Goal: Information Seeking & Learning: Learn about a topic

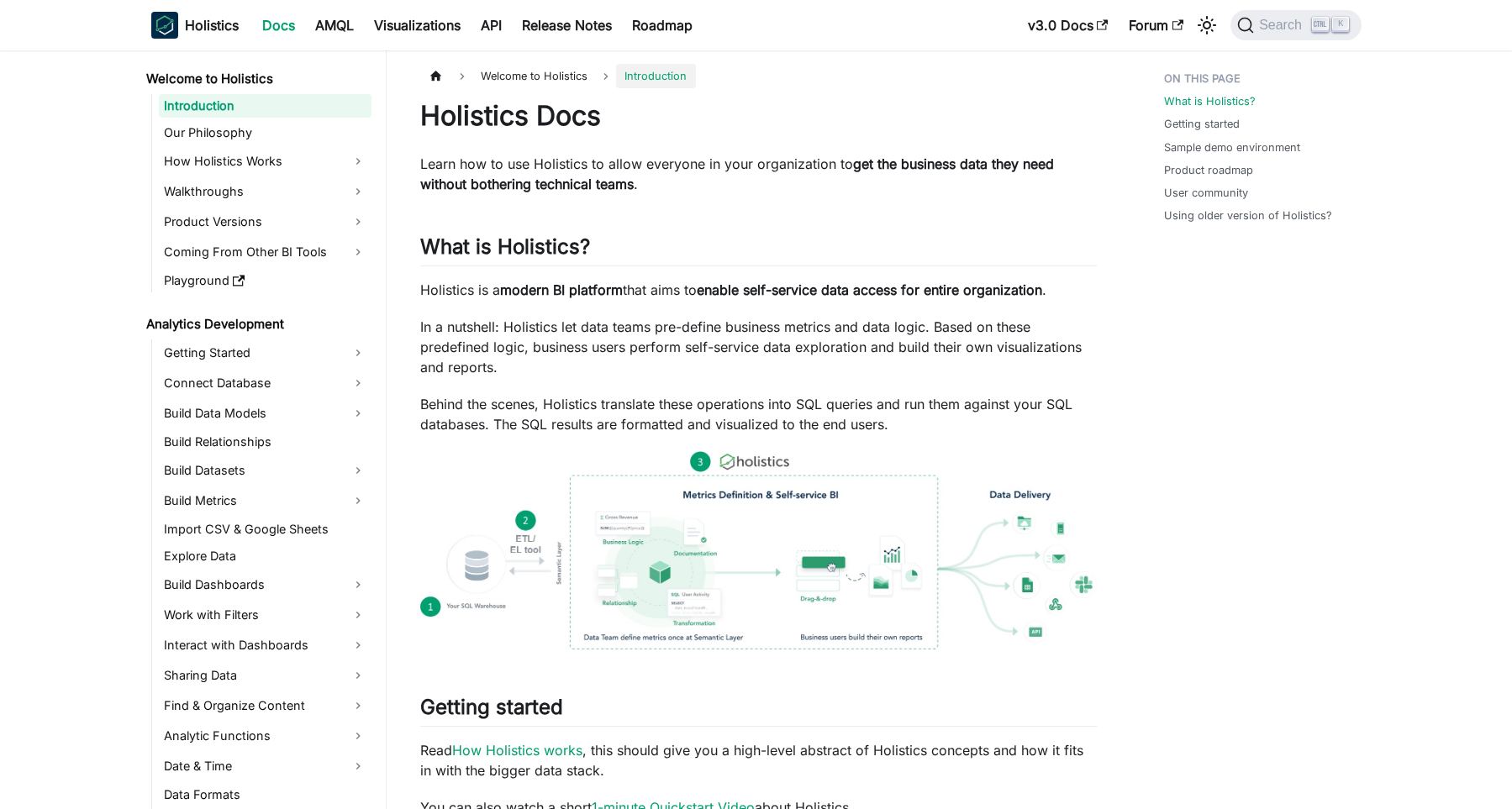
click at [752, 503] on img at bounding box center [758, 550] width 677 height 199
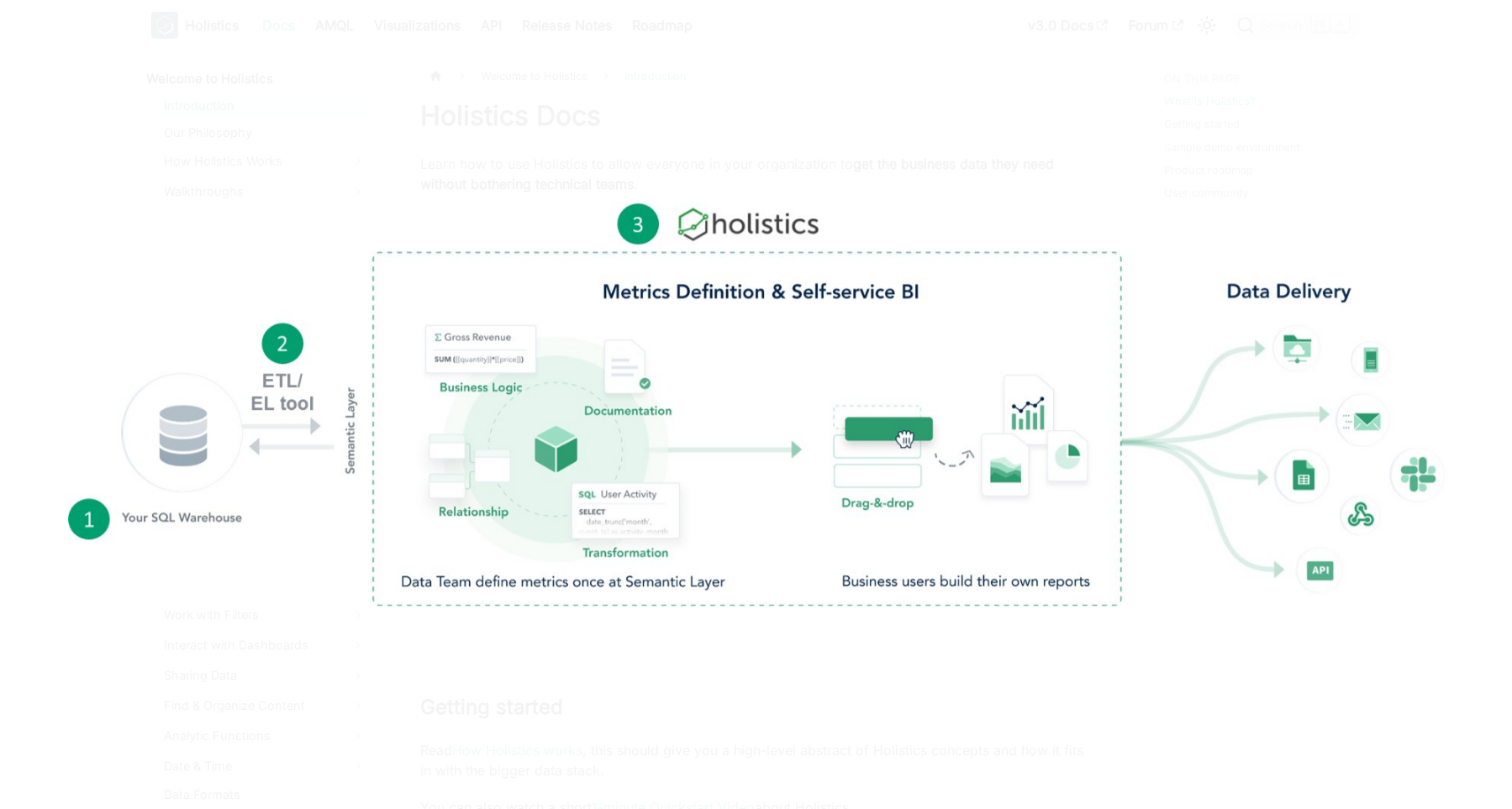
click at [1077, 162] on div at bounding box center [756, 404] width 1512 height 809
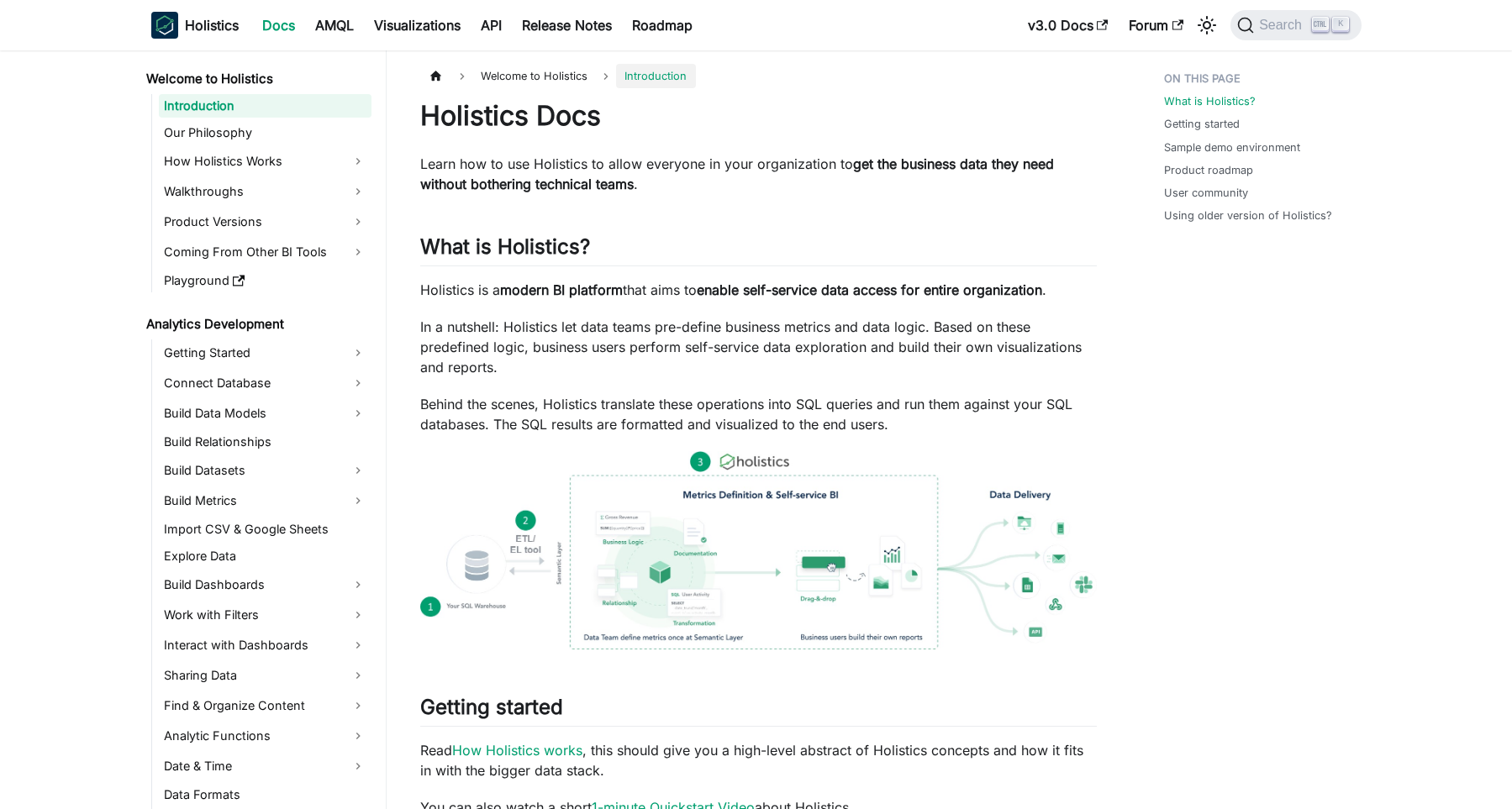
click at [787, 518] on img at bounding box center [758, 550] width 677 height 199
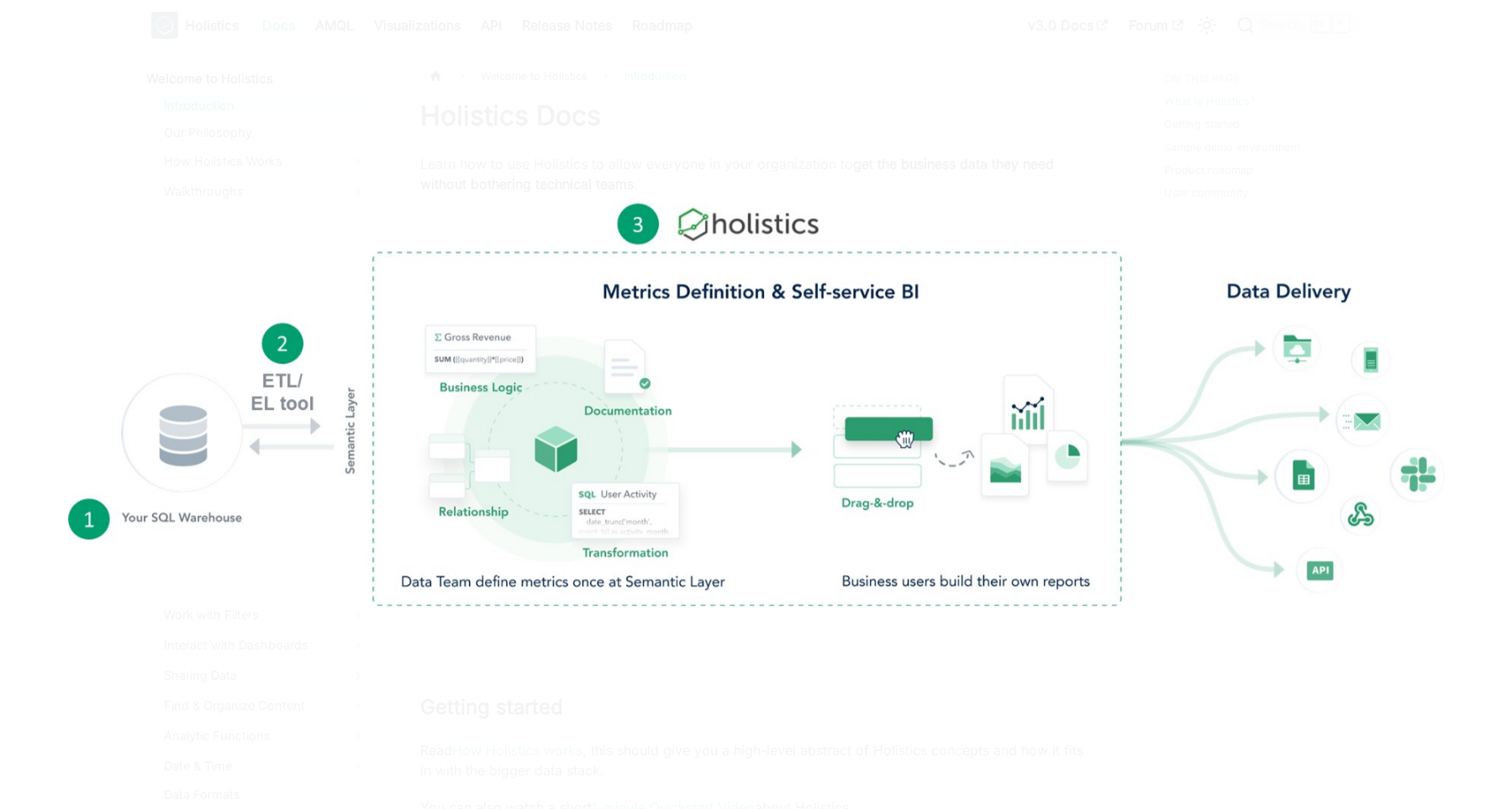
click at [787, 518] on img at bounding box center [756, 404] width 1376 height 404
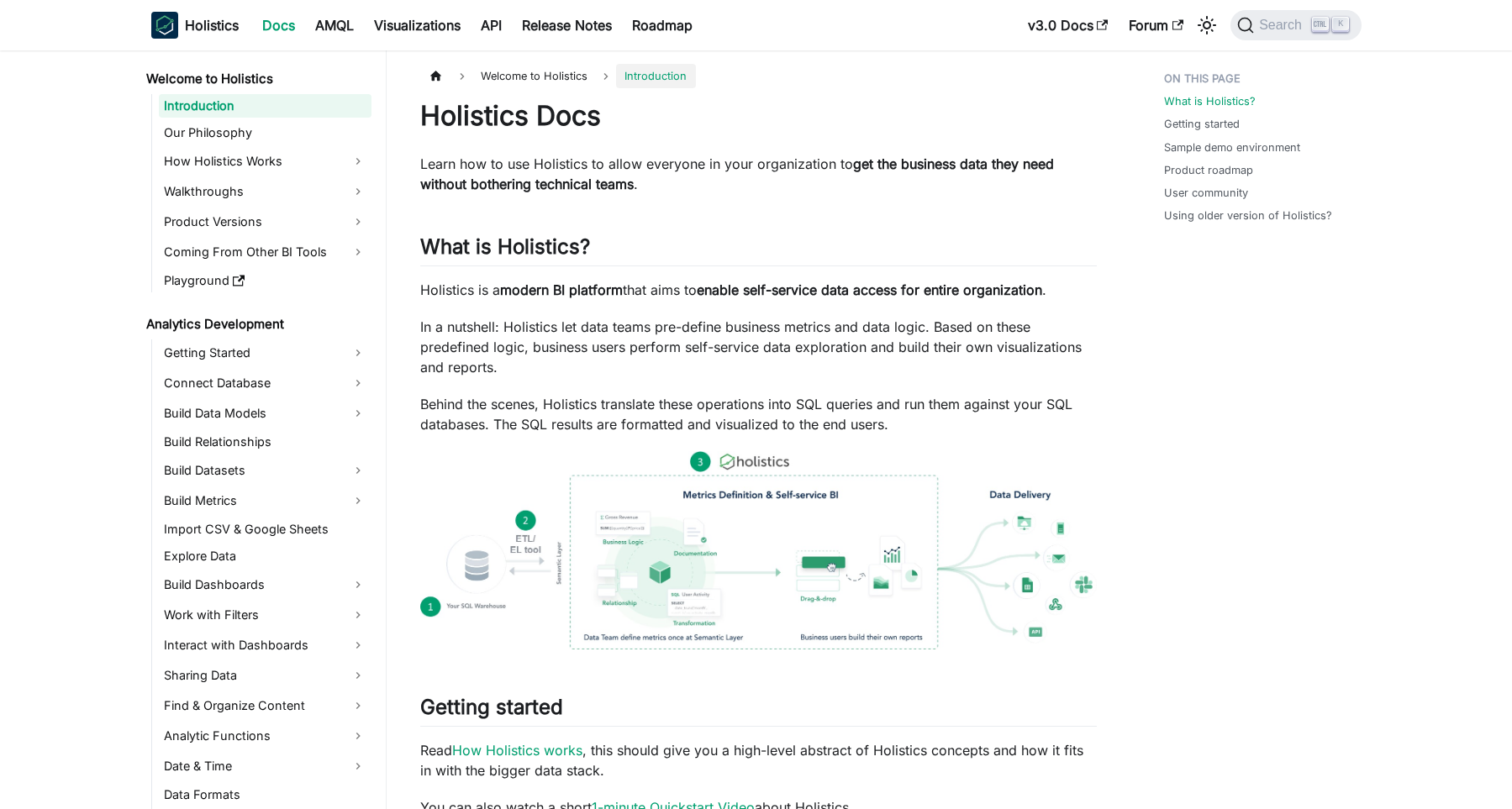
click at [787, 518] on img at bounding box center [758, 550] width 677 height 199
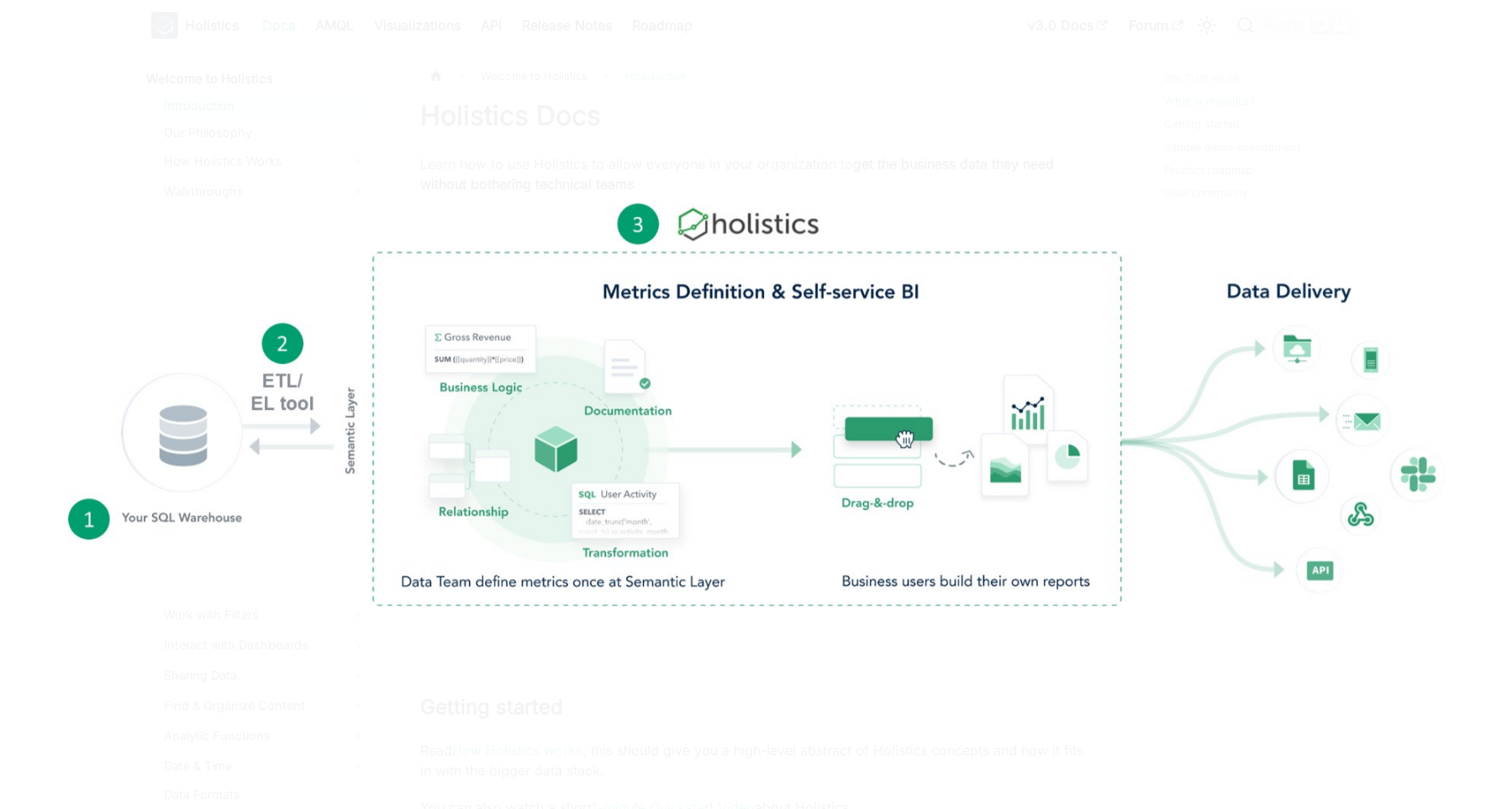
click at [787, 518] on img at bounding box center [756, 404] width 1376 height 404
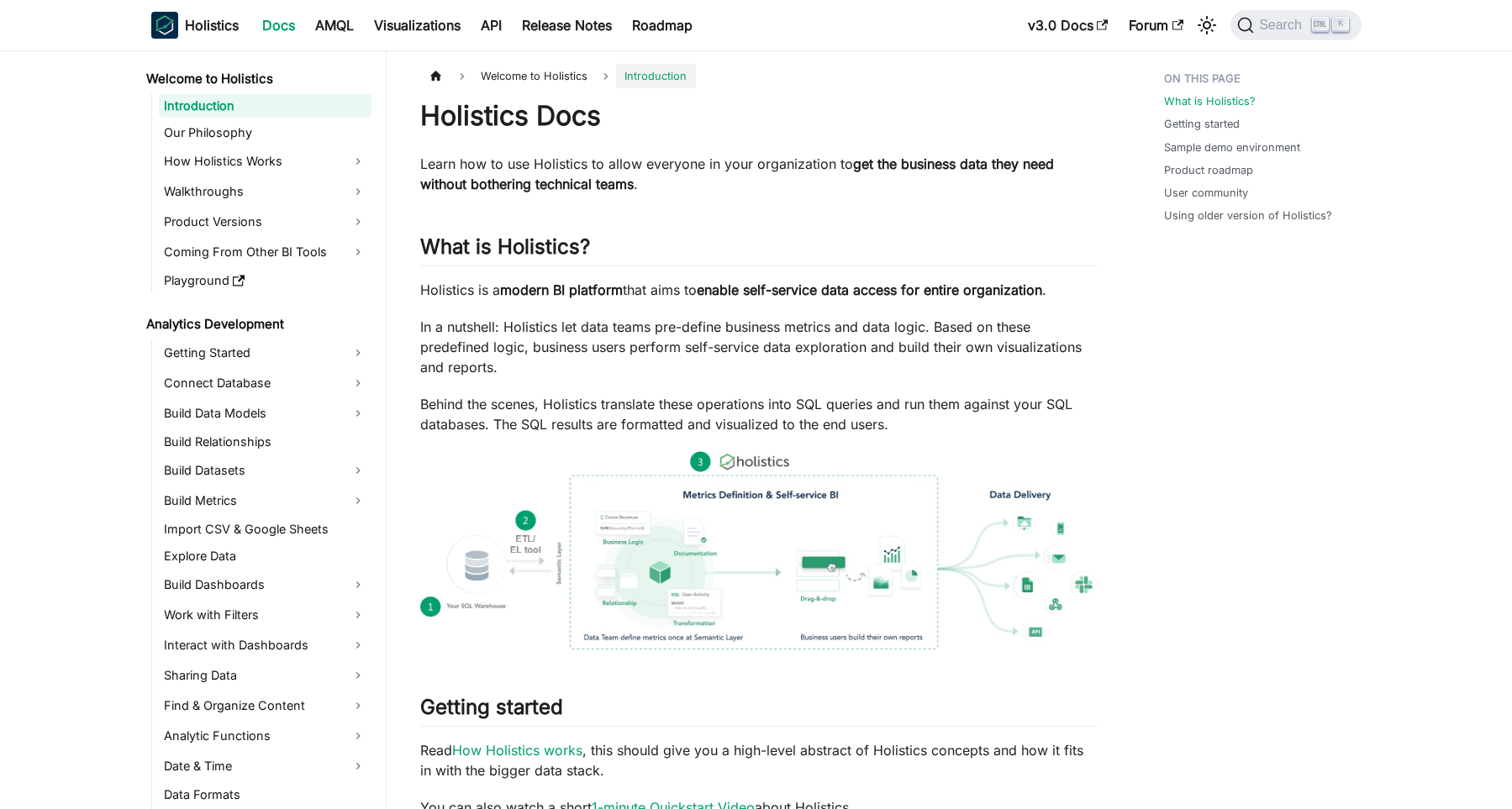
click at [787, 518] on img at bounding box center [758, 550] width 677 height 199
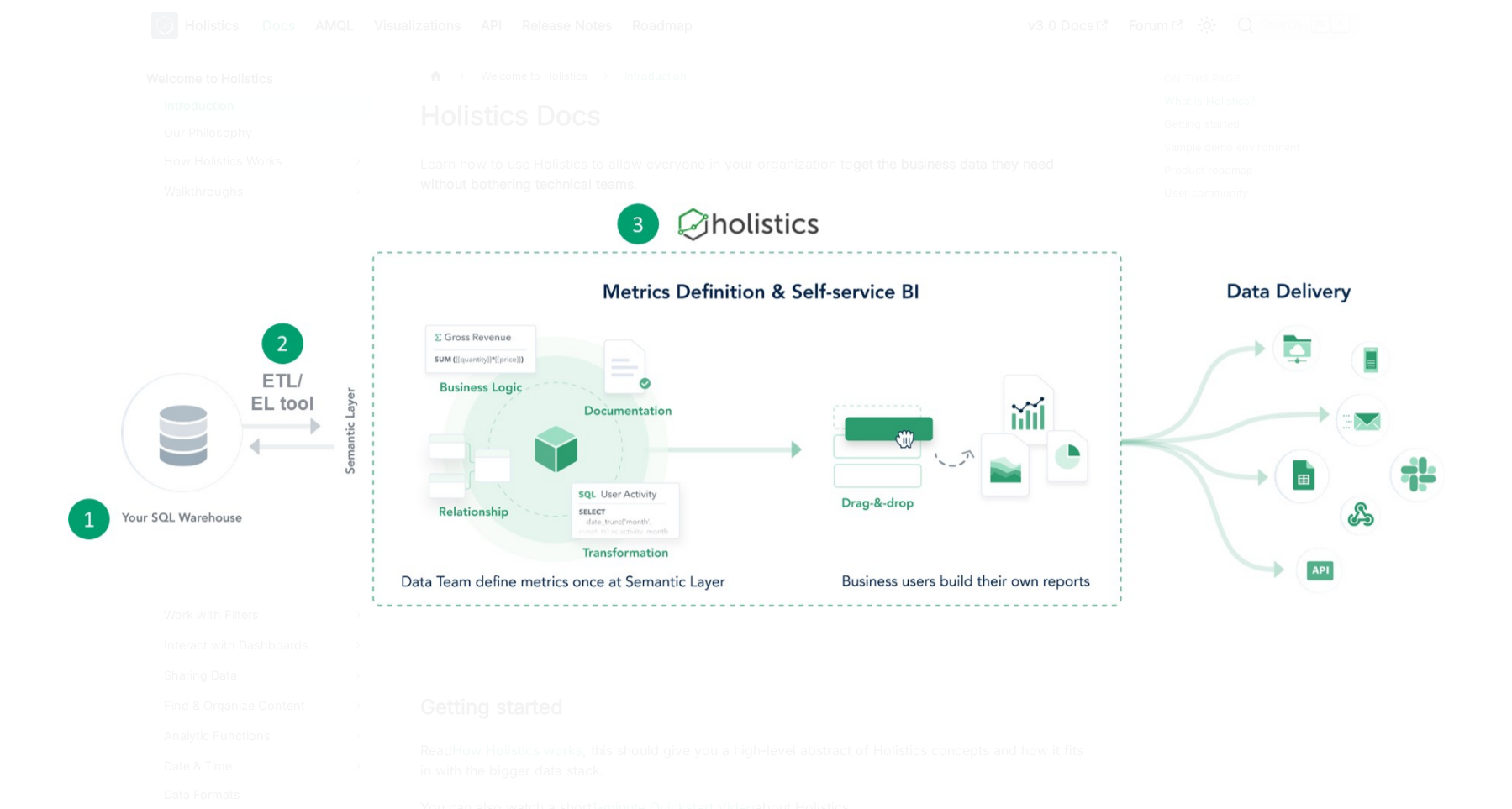
click at [787, 518] on img at bounding box center [756, 404] width 1376 height 404
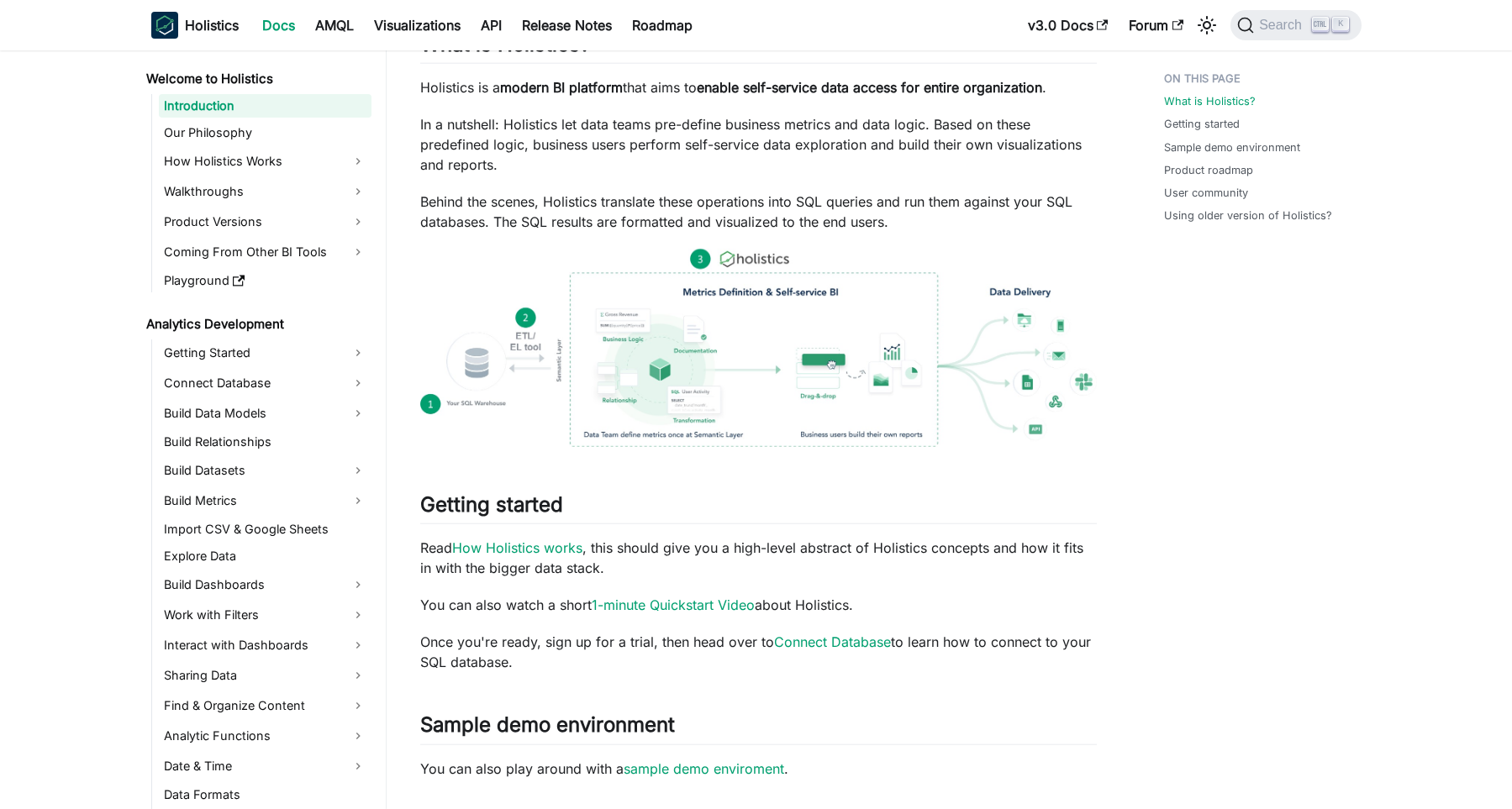
scroll to position [232, 0]
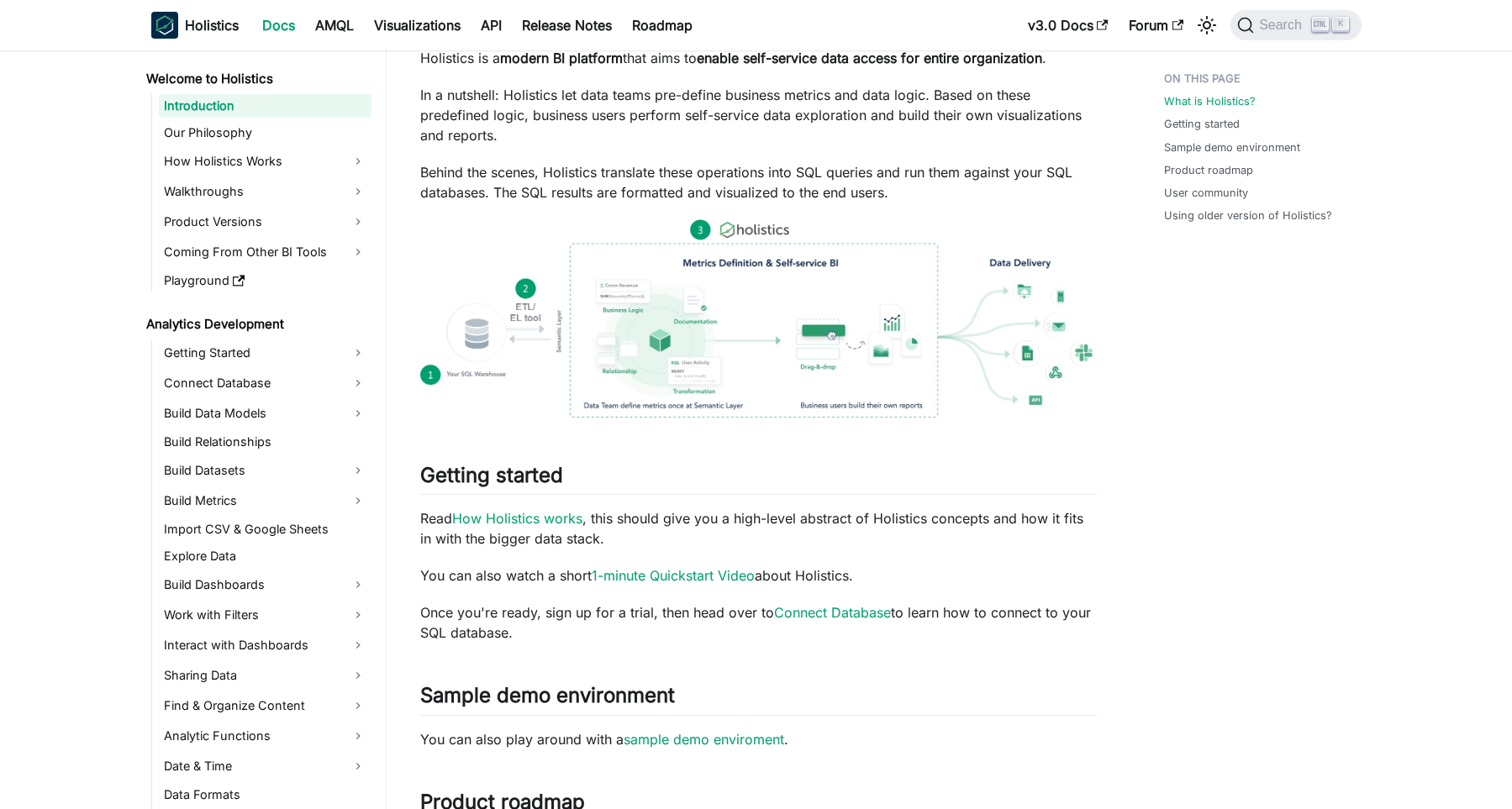
click at [715, 377] on img at bounding box center [758, 319] width 677 height 199
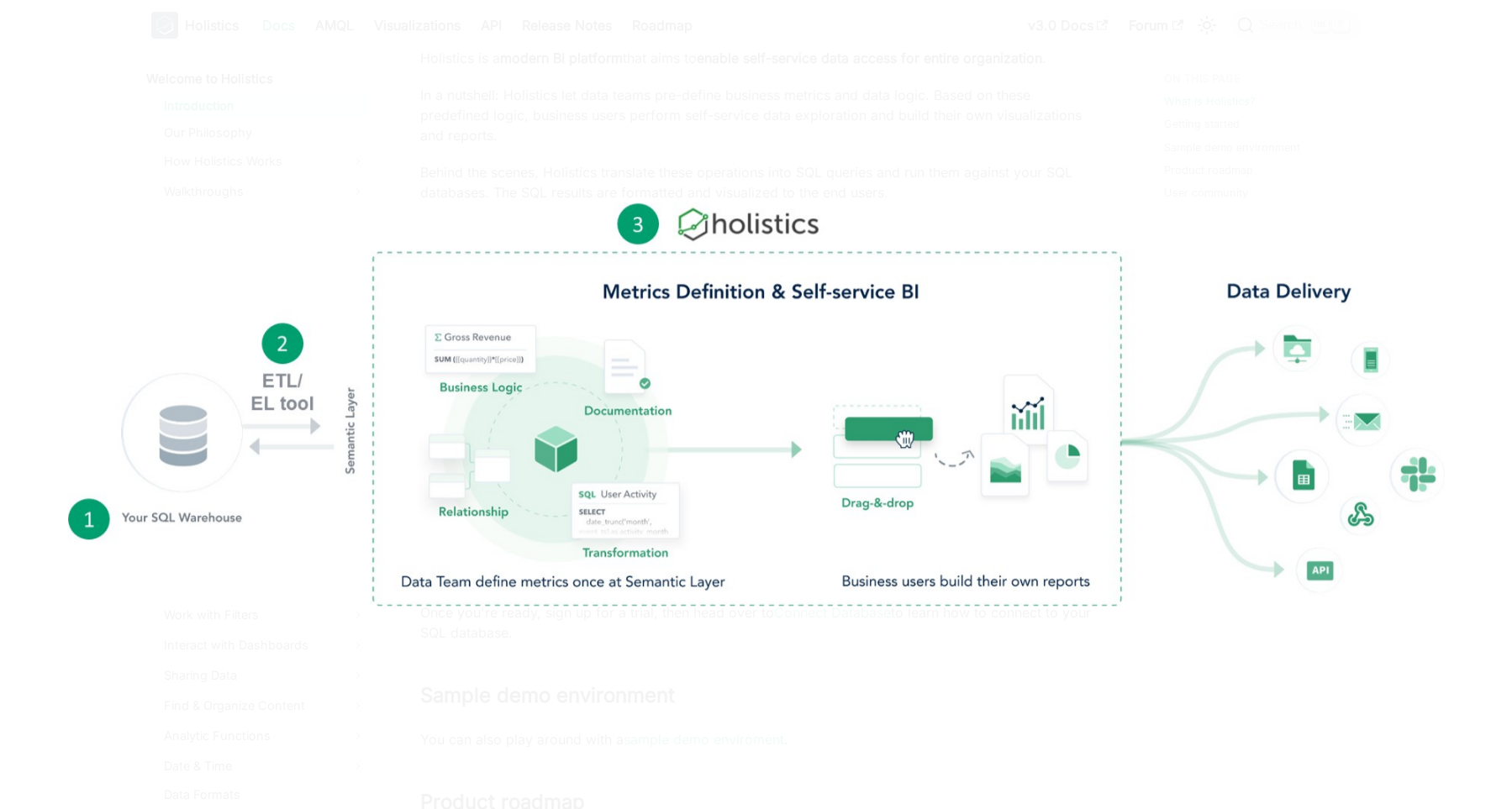
click at [715, 377] on img at bounding box center [756, 404] width 1376 height 404
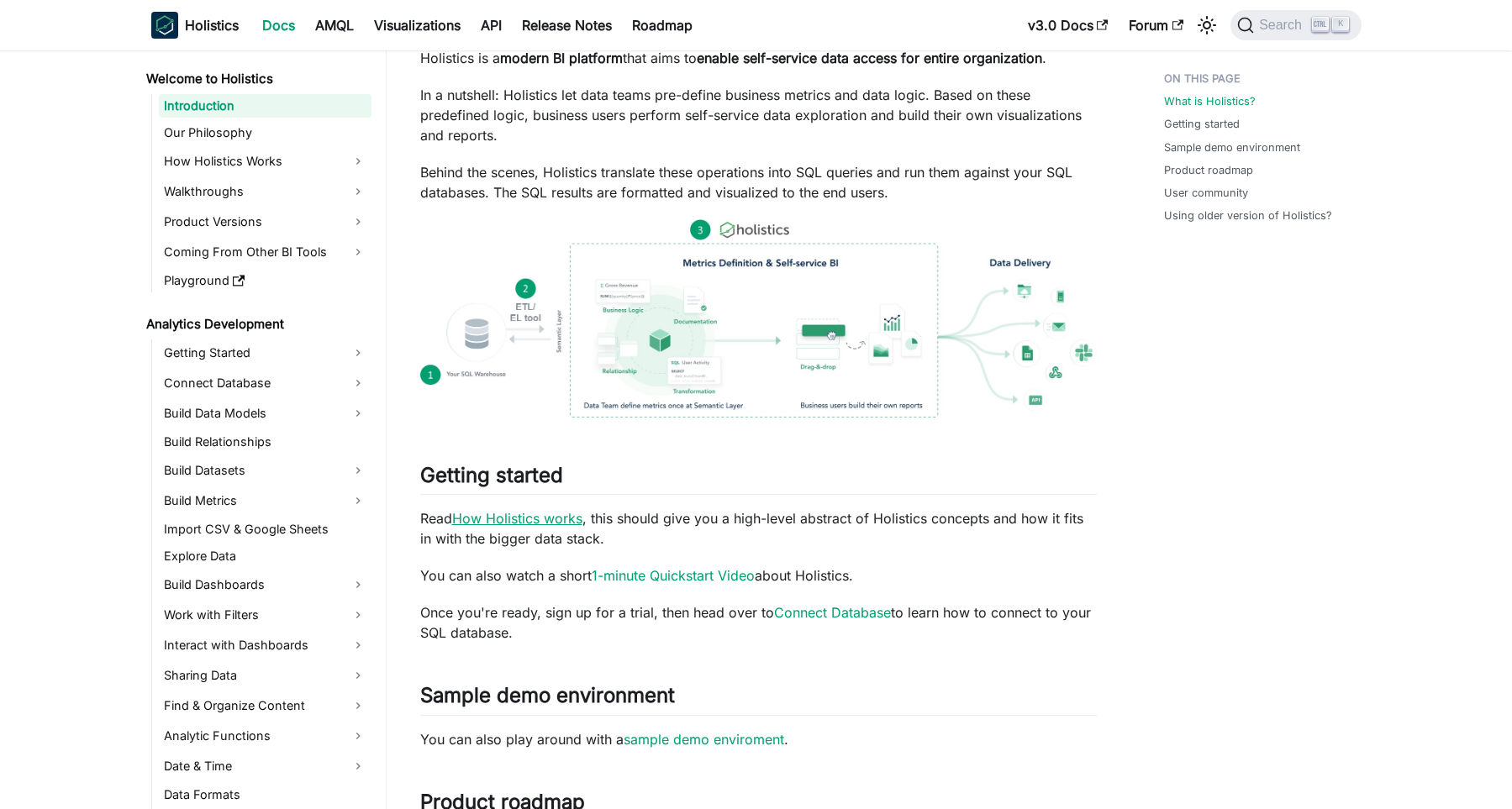
click at [525, 523] on link "How Holistics works" at bounding box center [517, 518] width 130 height 17
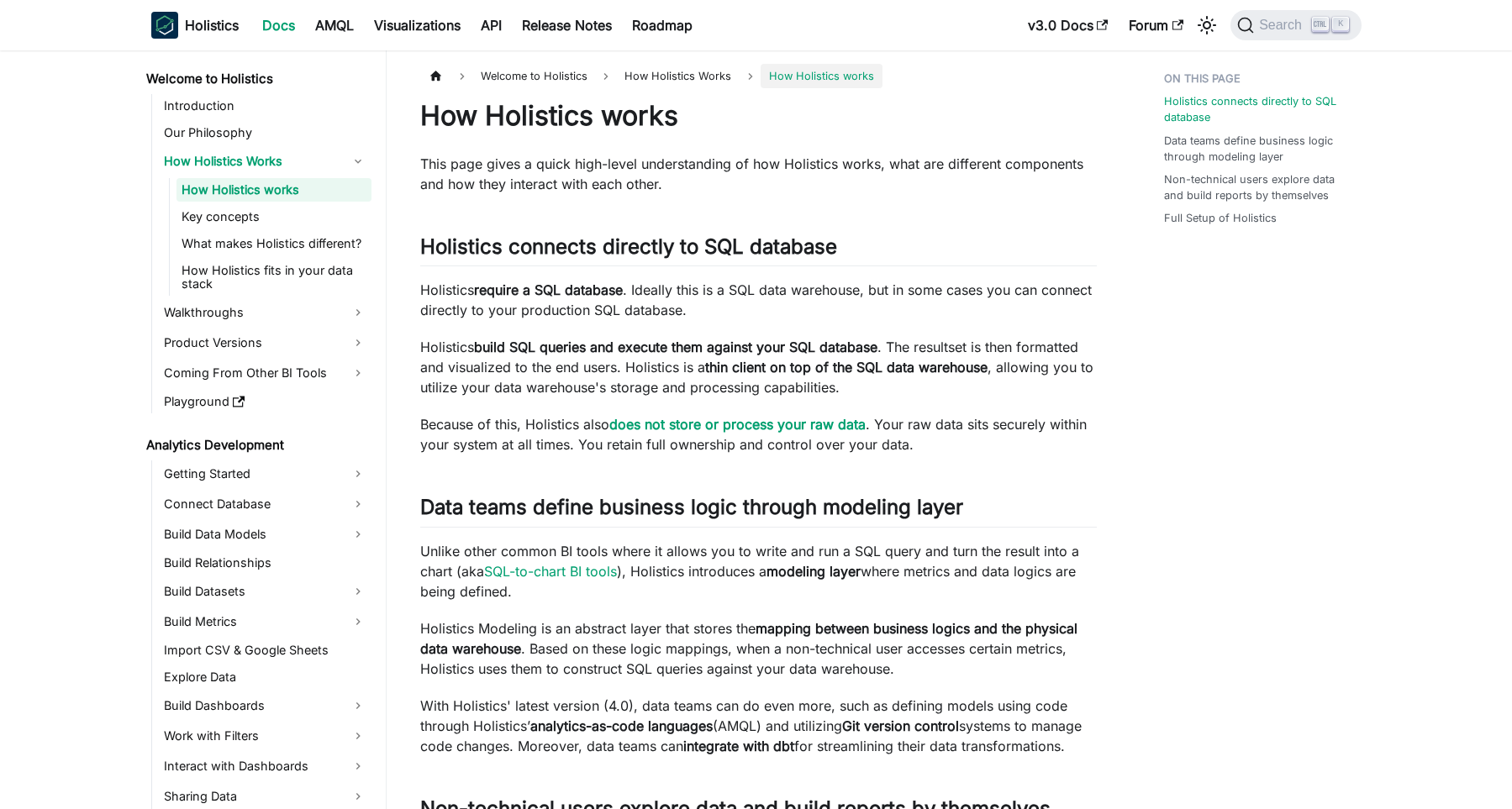
click at [524, 299] on p "Holistics require a SQL database . Ideally this is a SQL data warehouse, but in…" at bounding box center [758, 300] width 677 height 40
click at [756, 313] on p "Holistics require a SQL database . Ideally this is a SQL data warehouse, but in…" at bounding box center [758, 300] width 677 height 40
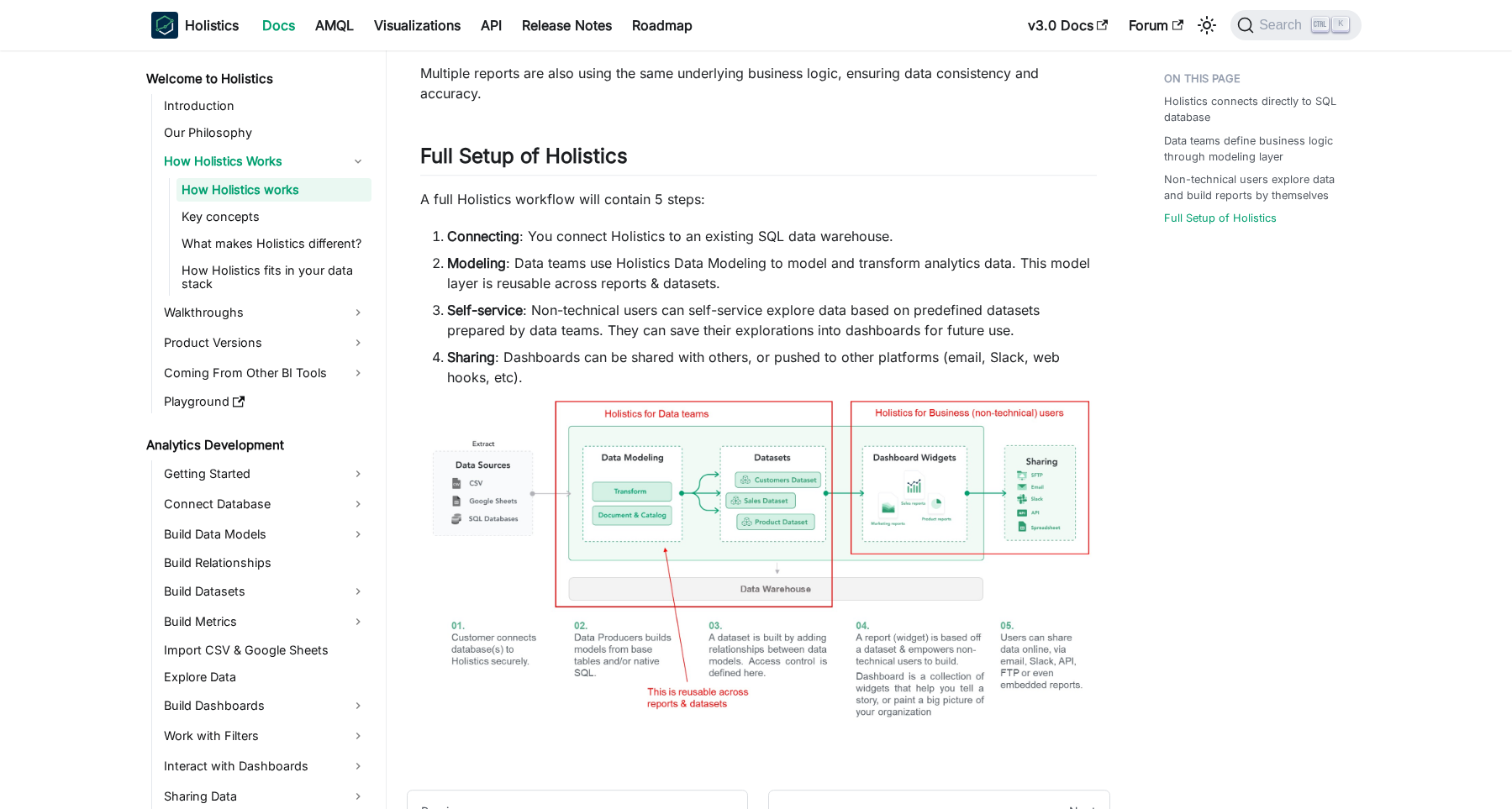
scroll to position [927, 0]
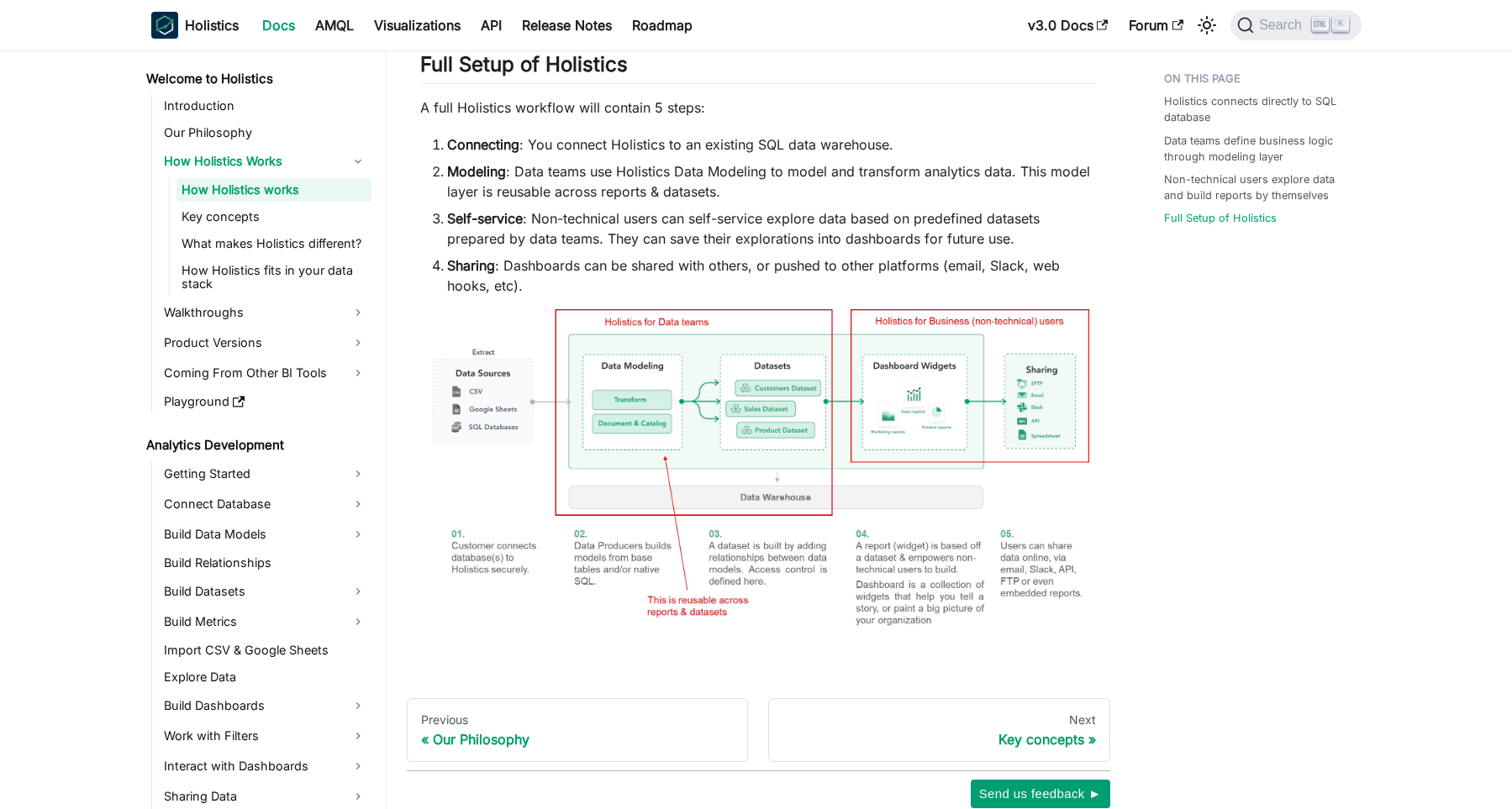
click at [794, 418] on img at bounding box center [758, 481] width 677 height 344
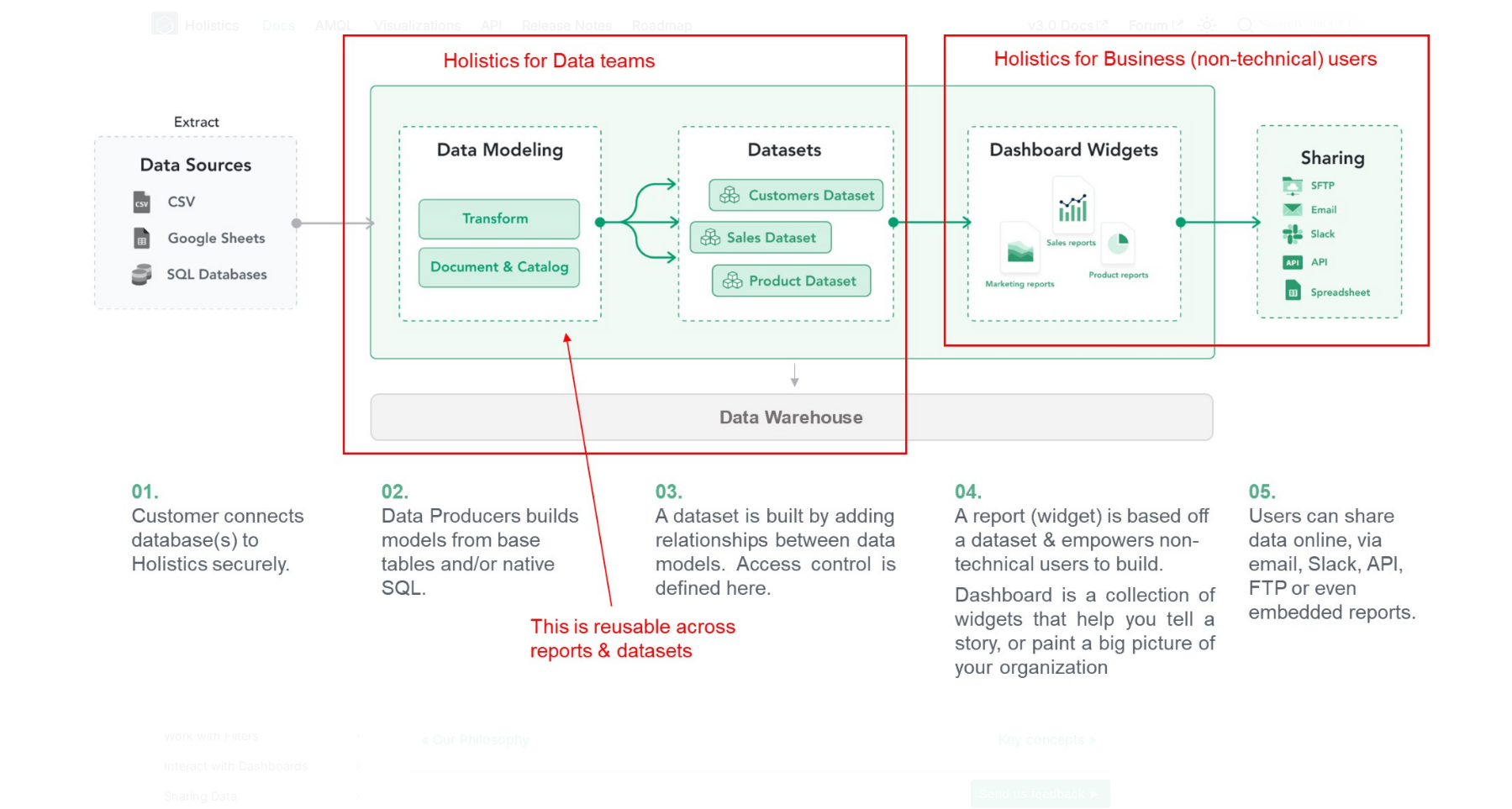
click at [791, 432] on img at bounding box center [756, 384] width 1376 height 700
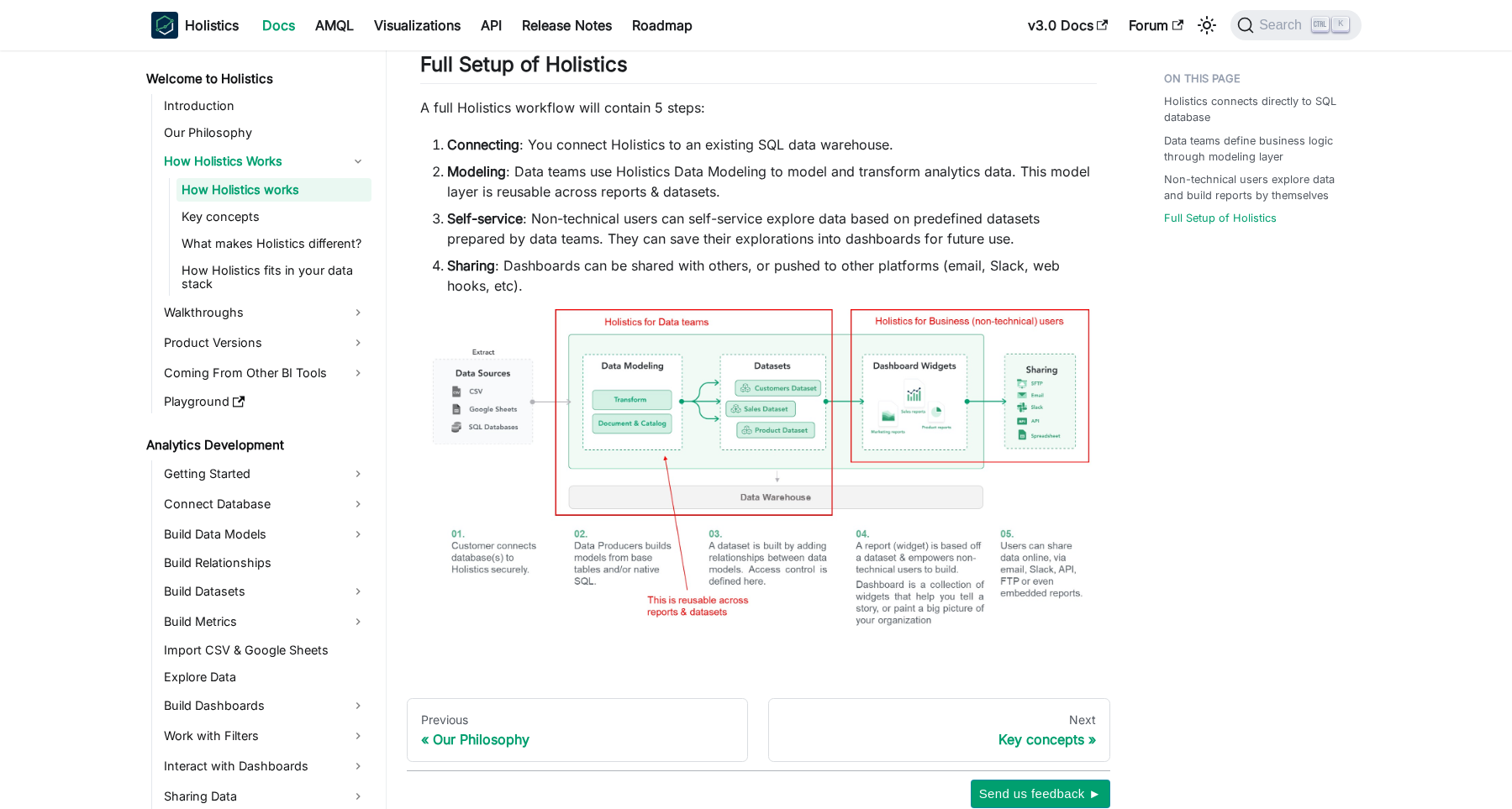
scroll to position [232, 0]
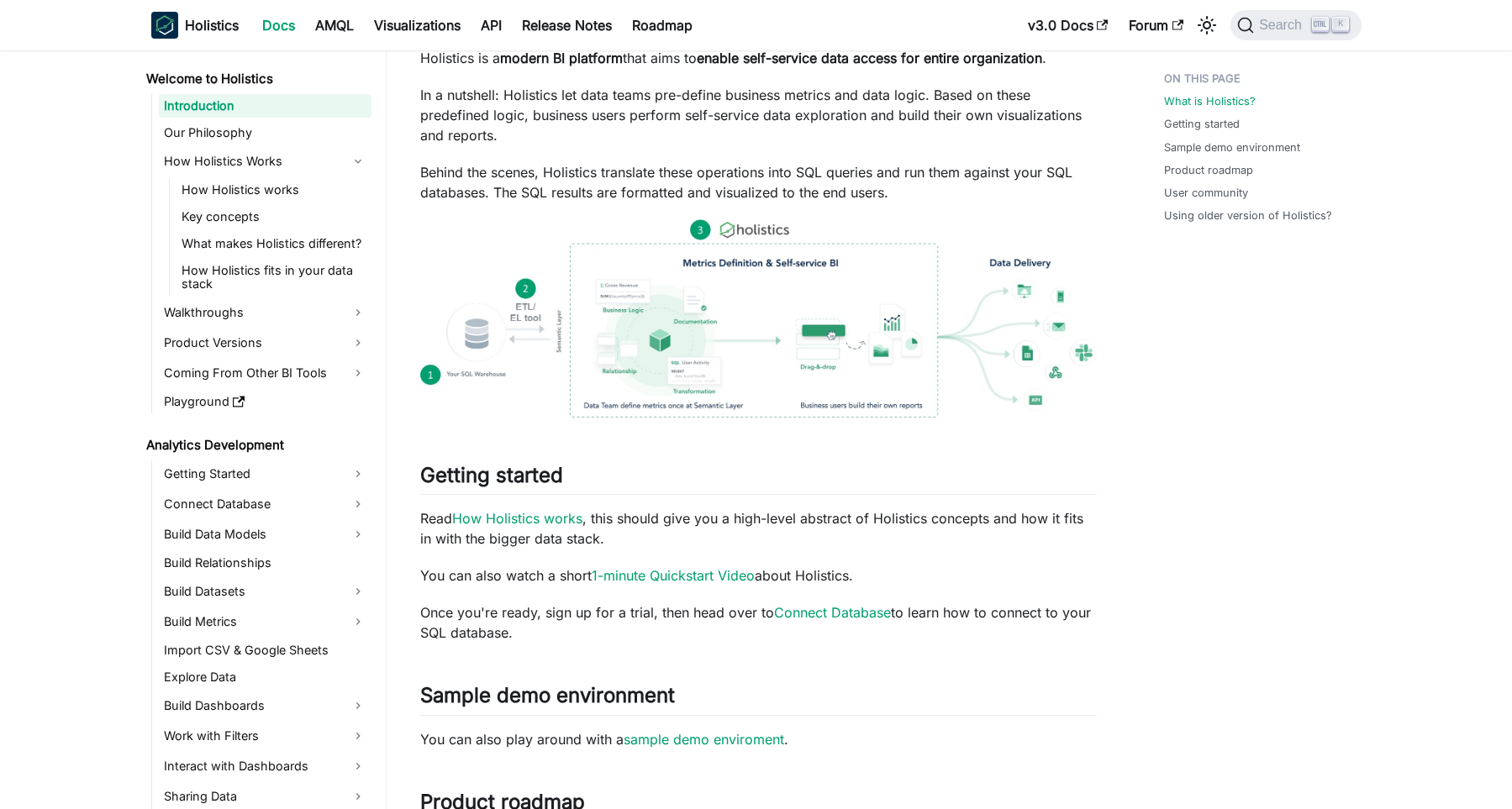
click at [896, 336] on img at bounding box center [758, 319] width 677 height 199
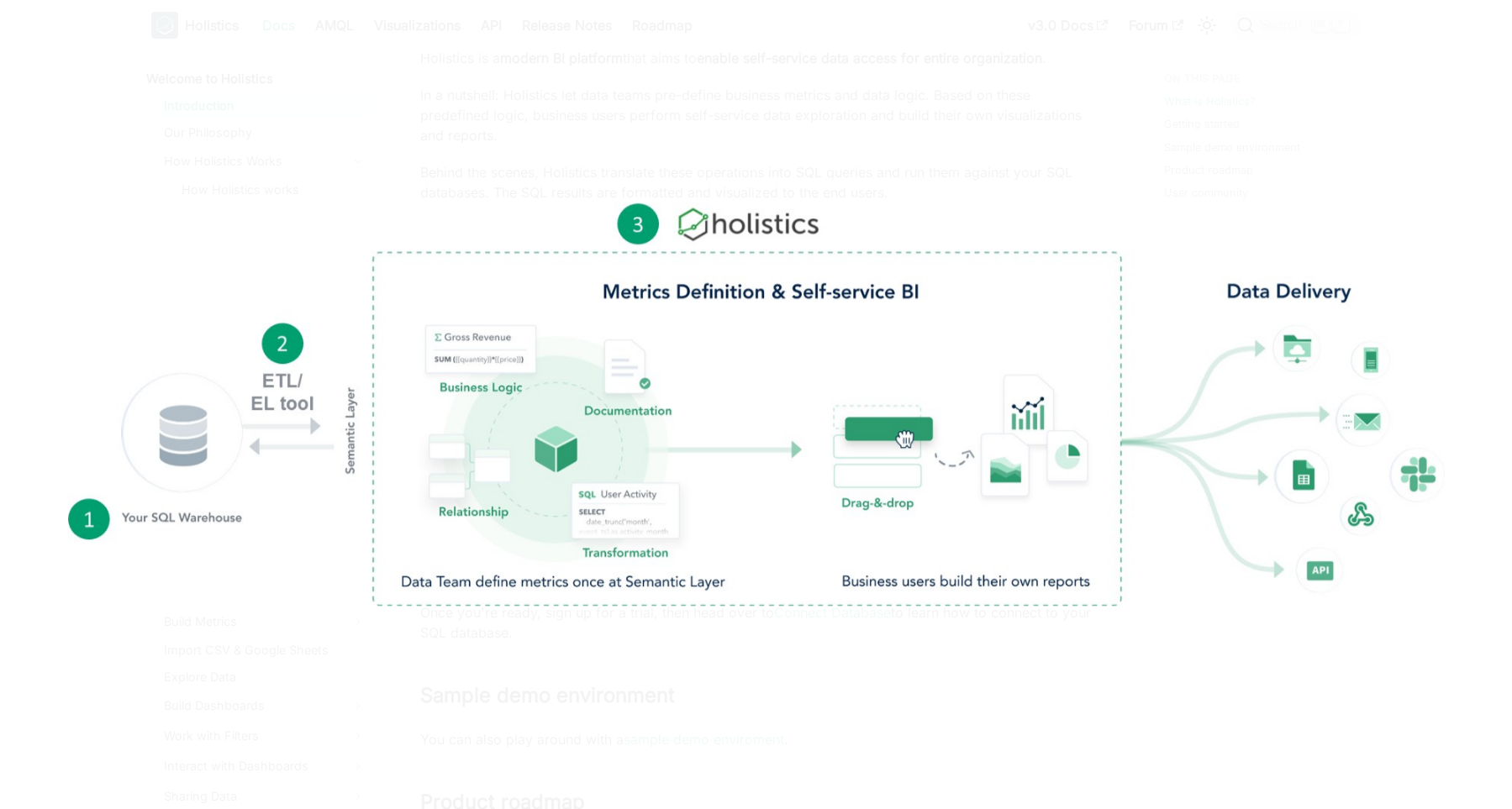
click at [894, 336] on img at bounding box center [756, 404] width 1376 height 404
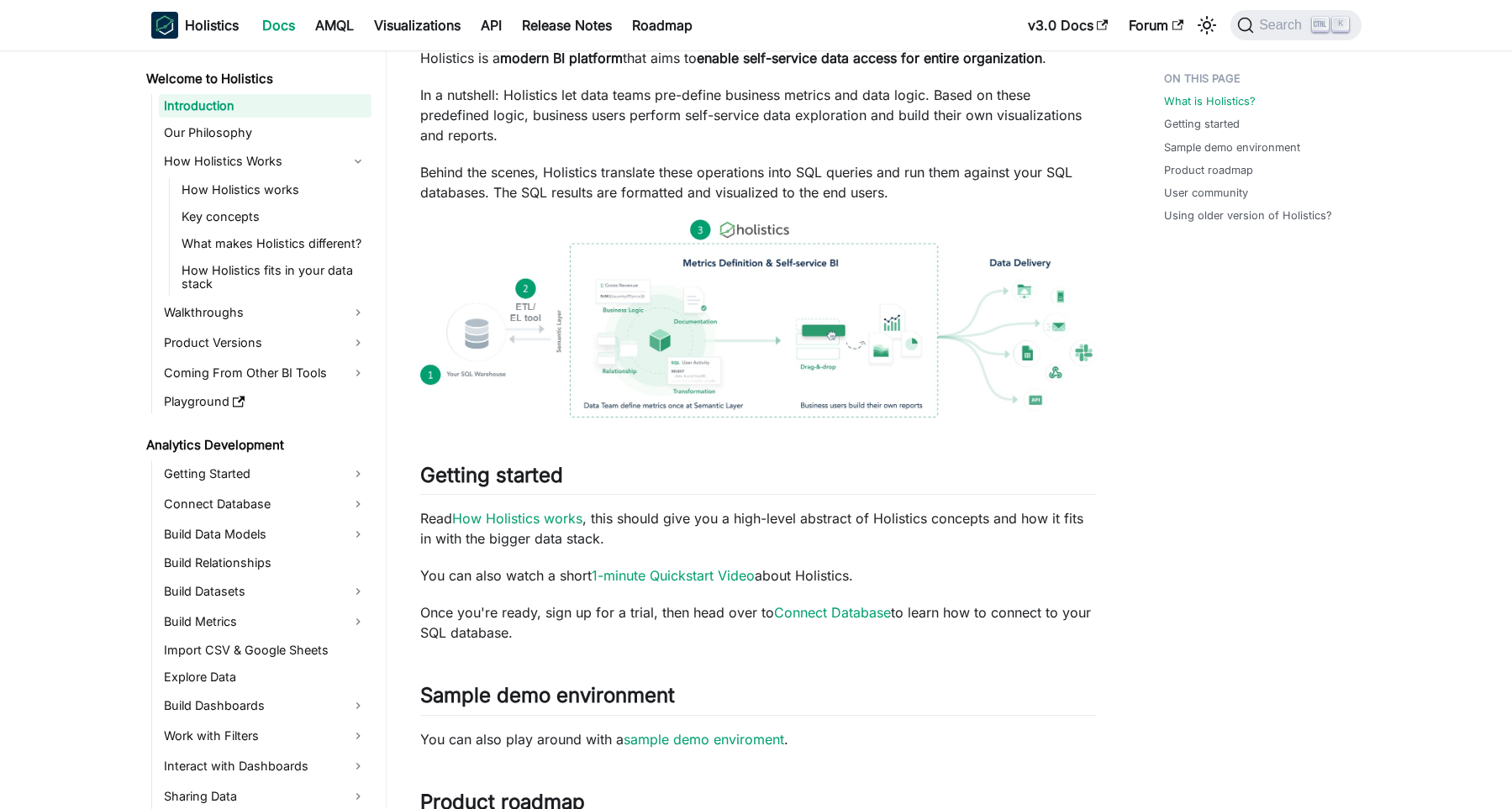
click at [894, 336] on img at bounding box center [758, 319] width 677 height 199
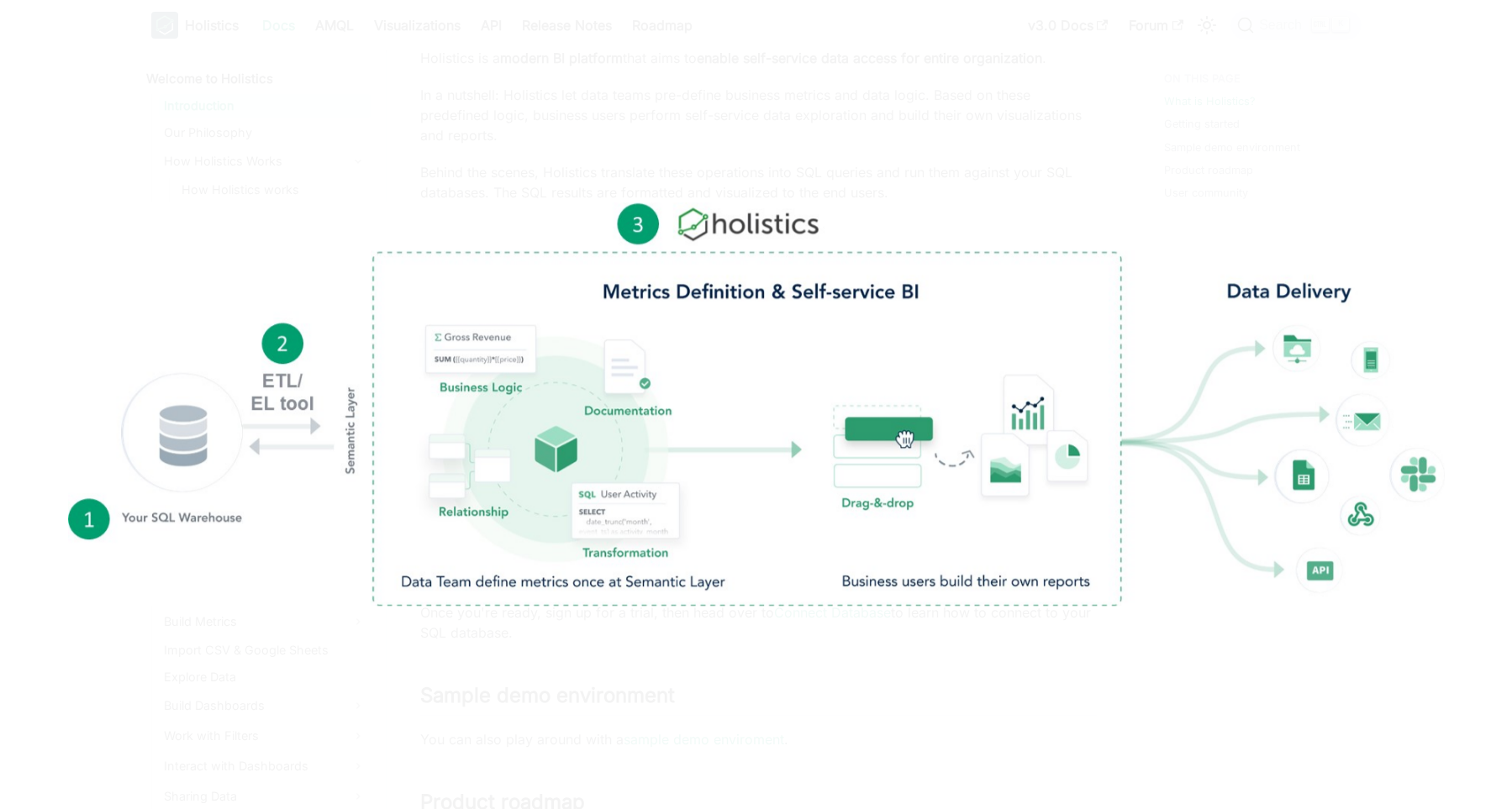
click at [894, 336] on img at bounding box center [756, 404] width 1376 height 404
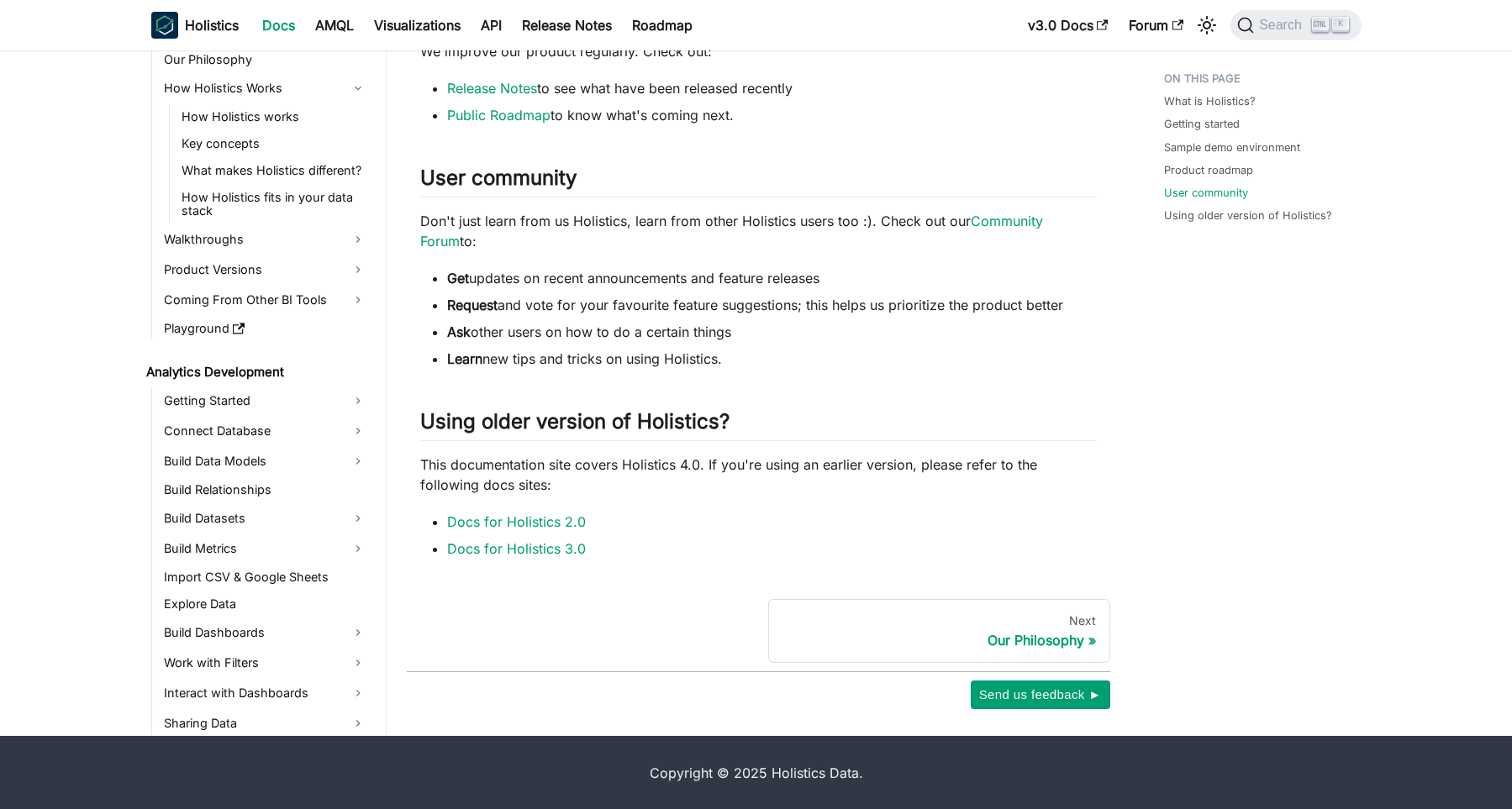
scroll to position [1026, 0]
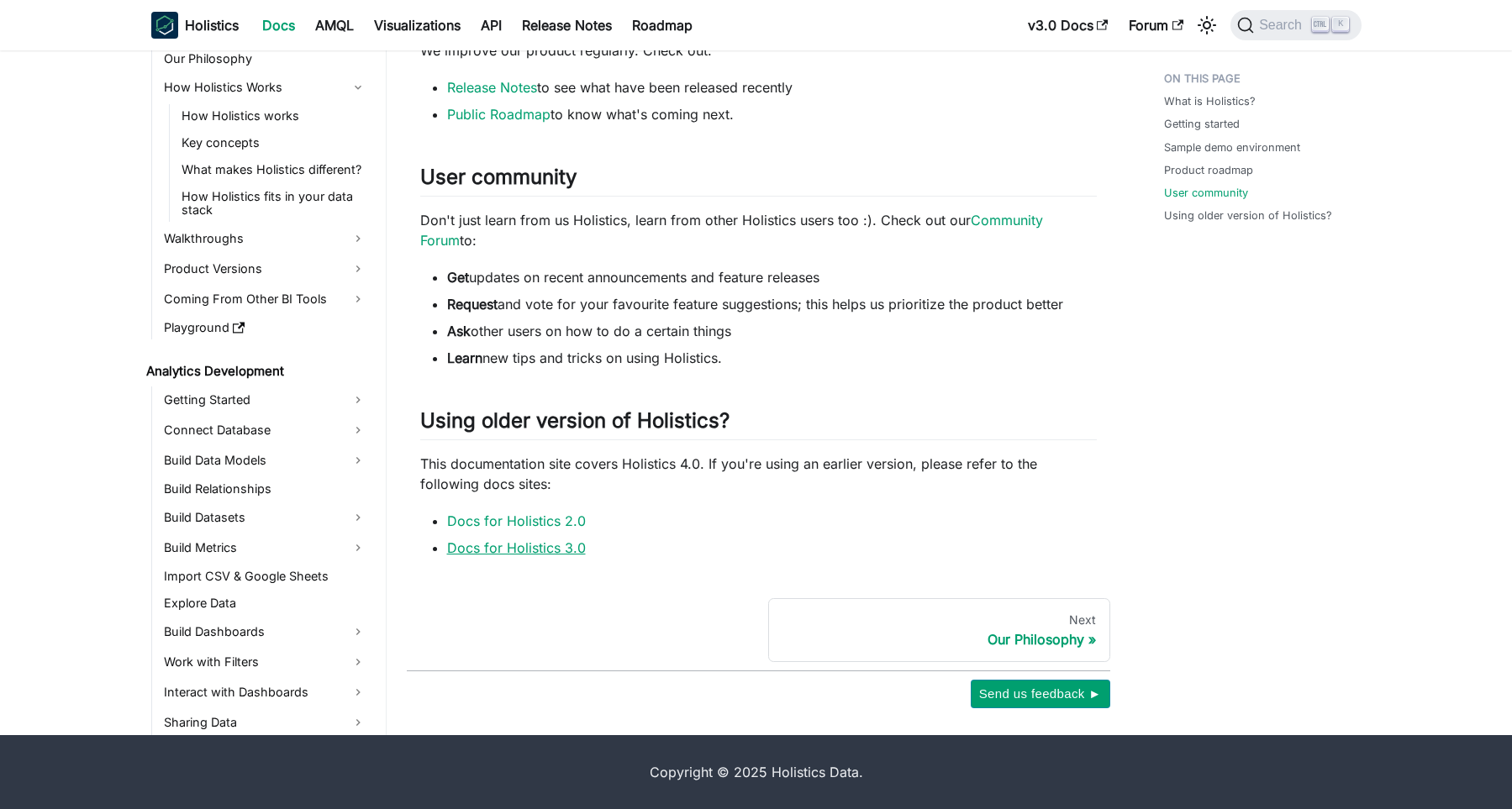
click at [534, 546] on link "Docs for Holistics 3.0" at bounding box center [516, 548] width 139 height 17
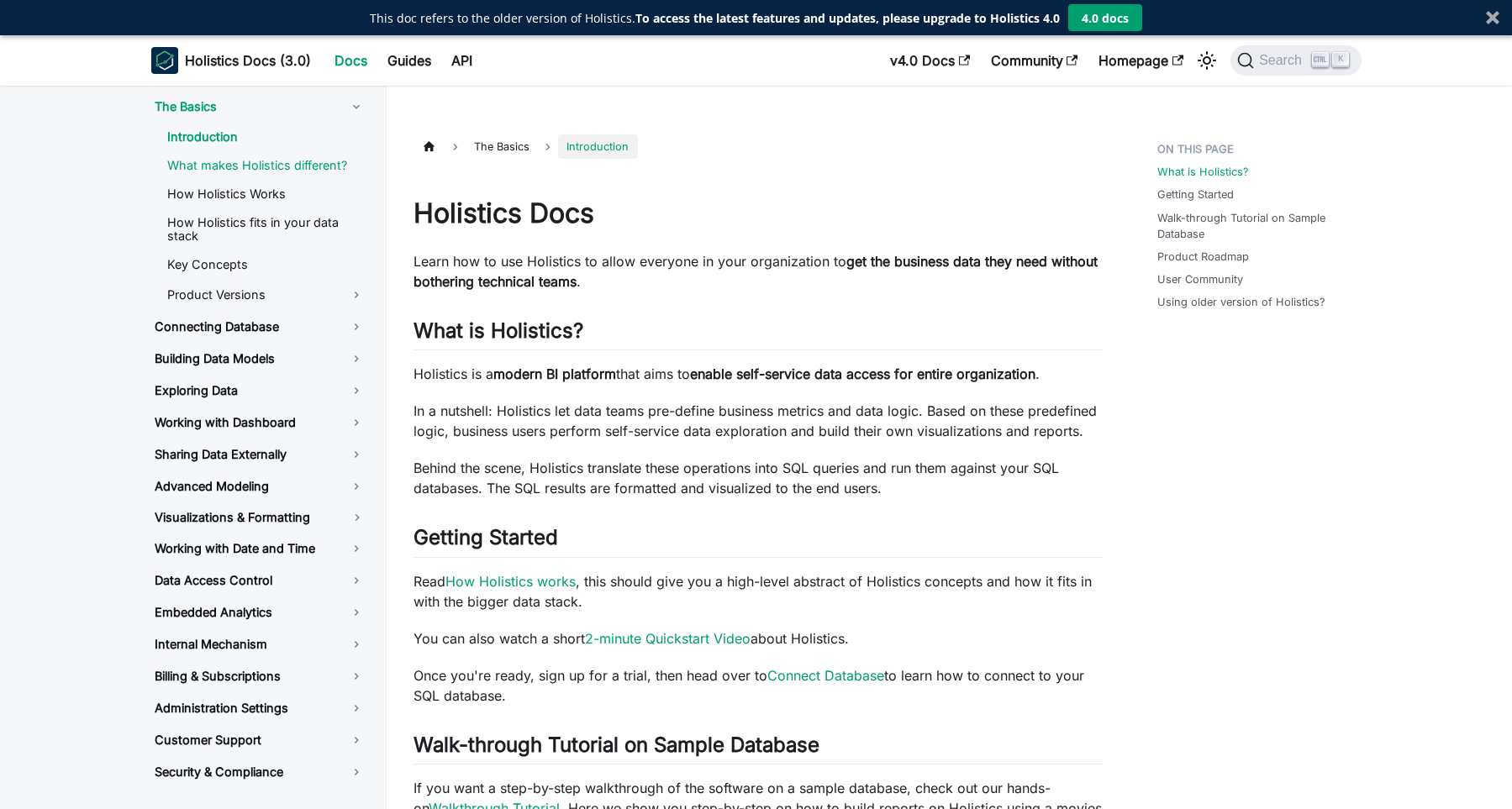
click at [254, 166] on link "What makes Holistics different?" at bounding box center [266, 166] width 225 height 25
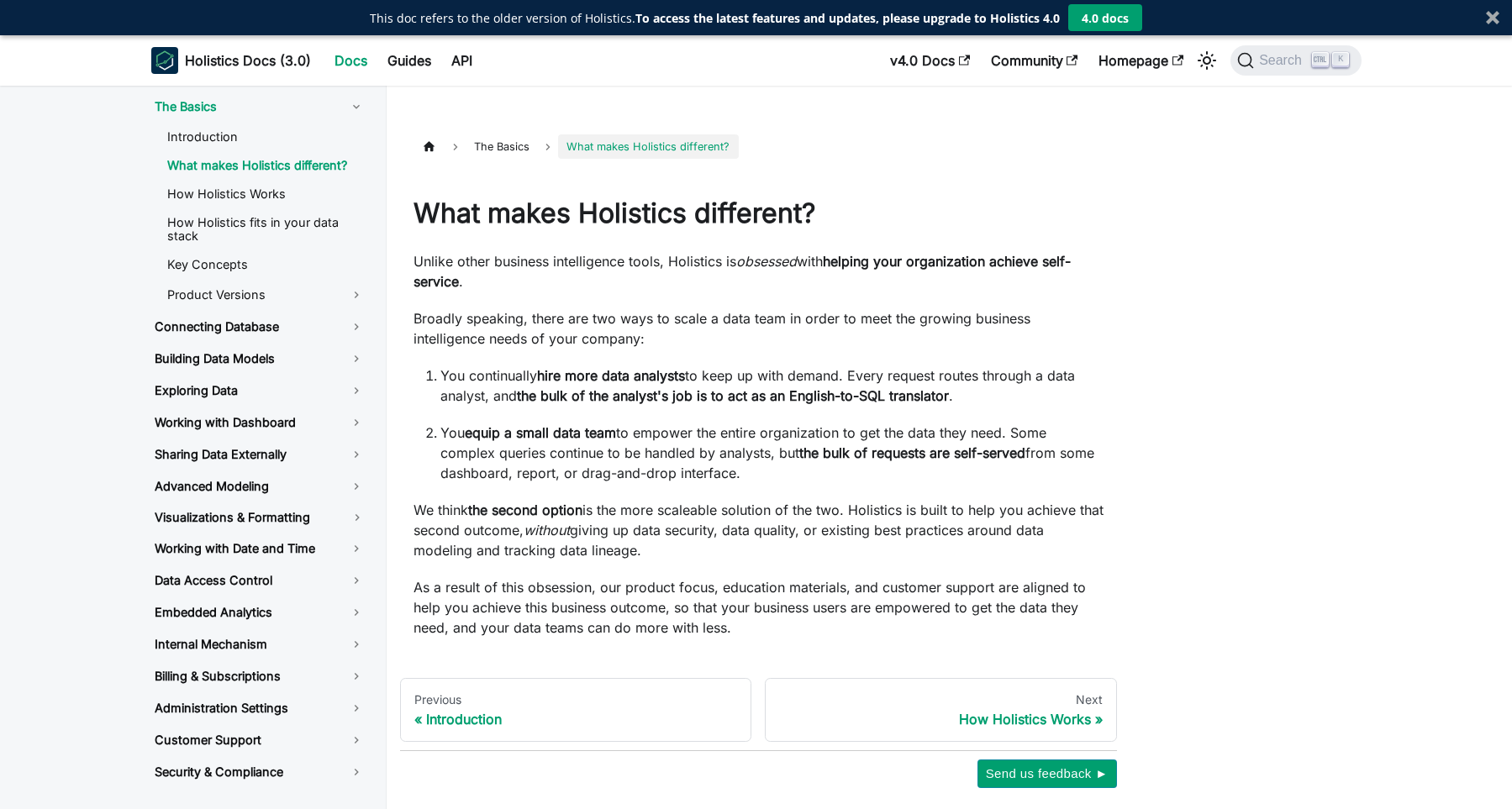
click at [446, 259] on p "Unlike other business intelligence tools, Holistics is obsessed with helping yo…" at bounding box center [758, 271] width 690 height 40
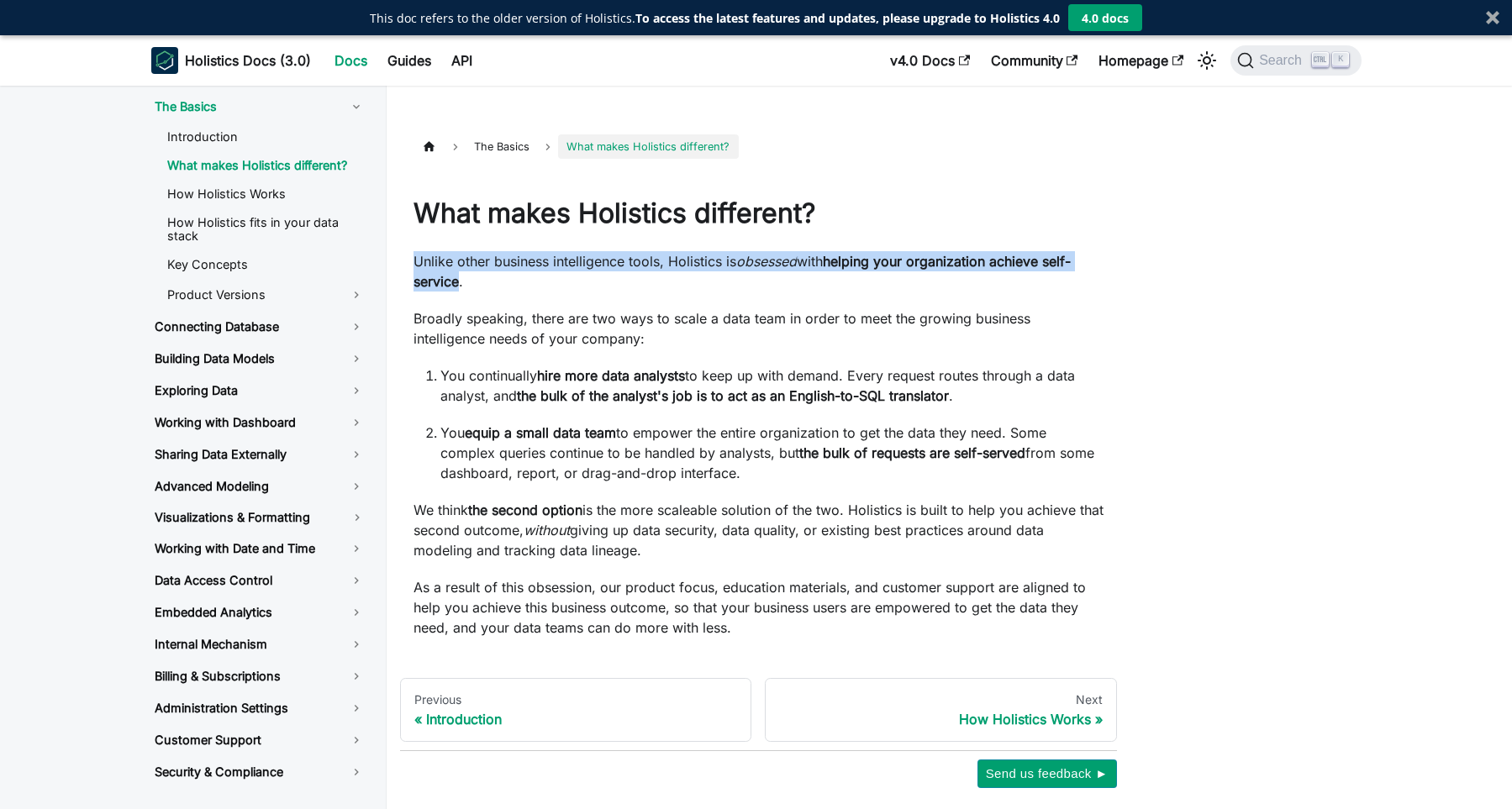
click at [446, 259] on p "Unlike other business intelligence tools, Holistics is obsessed with helping yo…" at bounding box center [758, 271] width 690 height 40
click at [700, 264] on p "Unlike other business intelligence tools, Holistics is obsessed with helping yo…" at bounding box center [758, 271] width 690 height 40
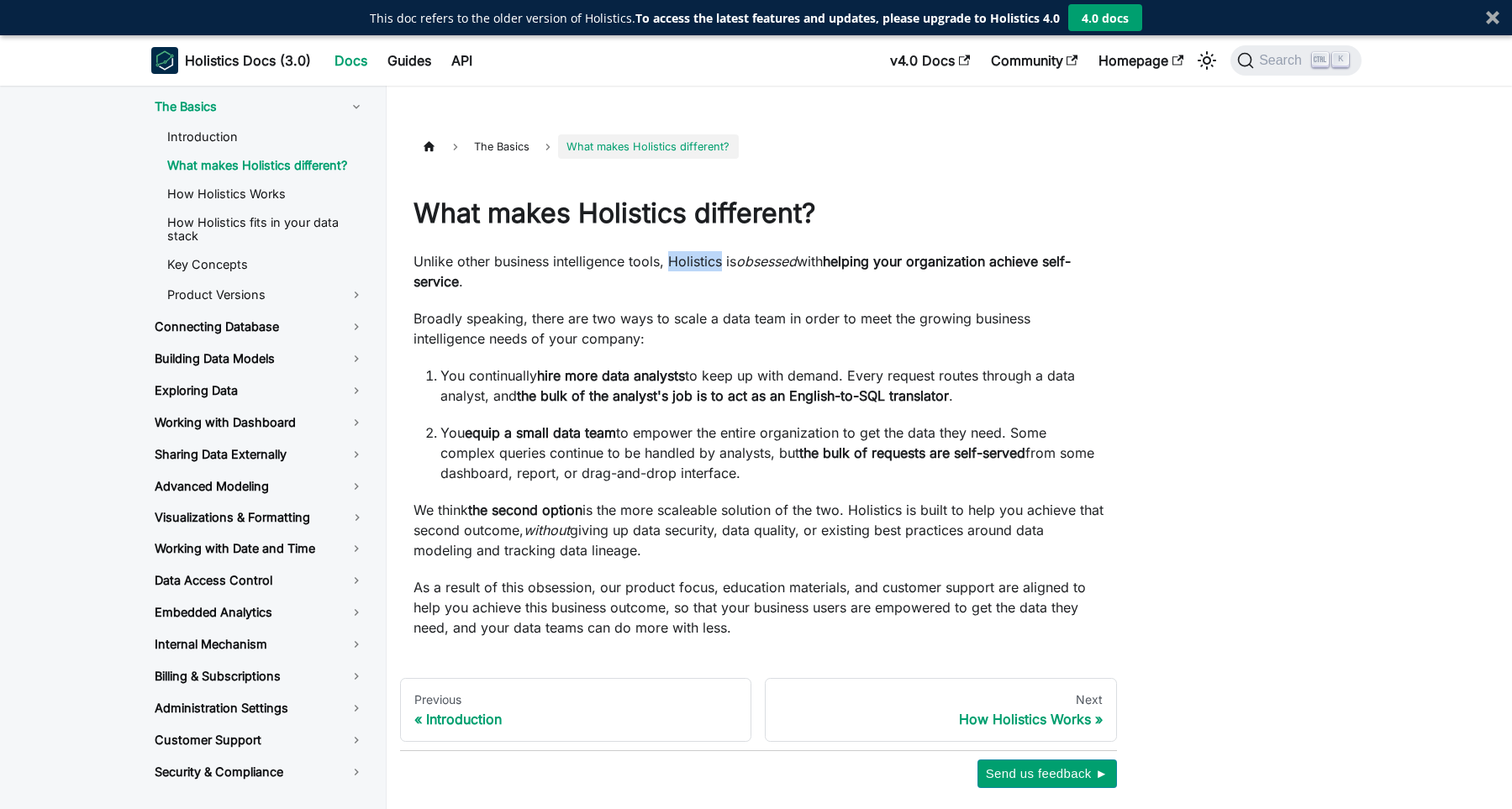
click at [700, 264] on p "Unlike other business intelligence tools, Holistics is obsessed with helping yo…" at bounding box center [758, 271] width 690 height 40
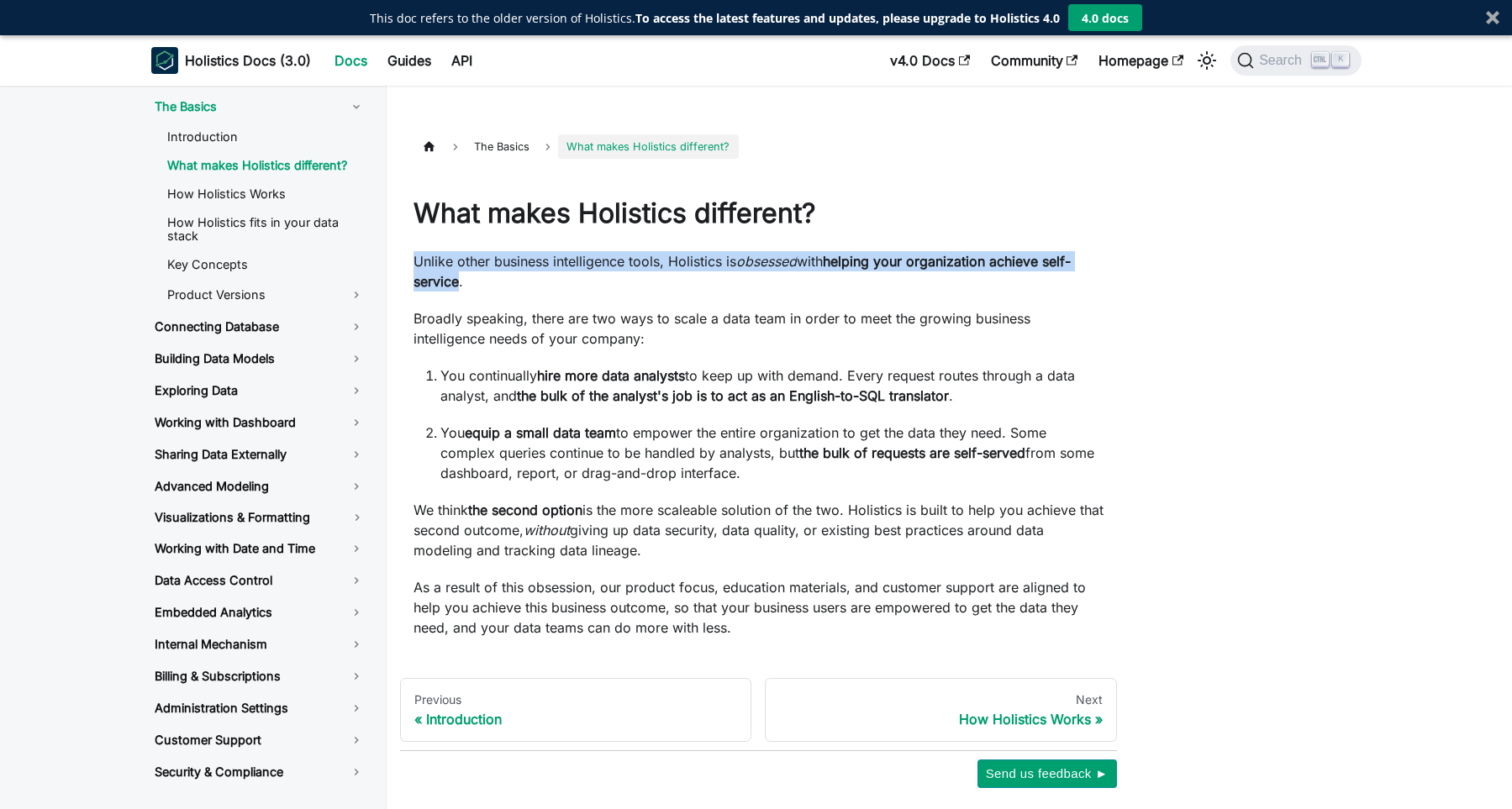
click at [700, 264] on p "Unlike other business intelligence tools, Holistics is obsessed with helping yo…" at bounding box center [758, 271] width 690 height 40
click at [730, 288] on p "Unlike other business intelligence tools, Holistics is obsessed with helping yo…" at bounding box center [758, 271] width 690 height 40
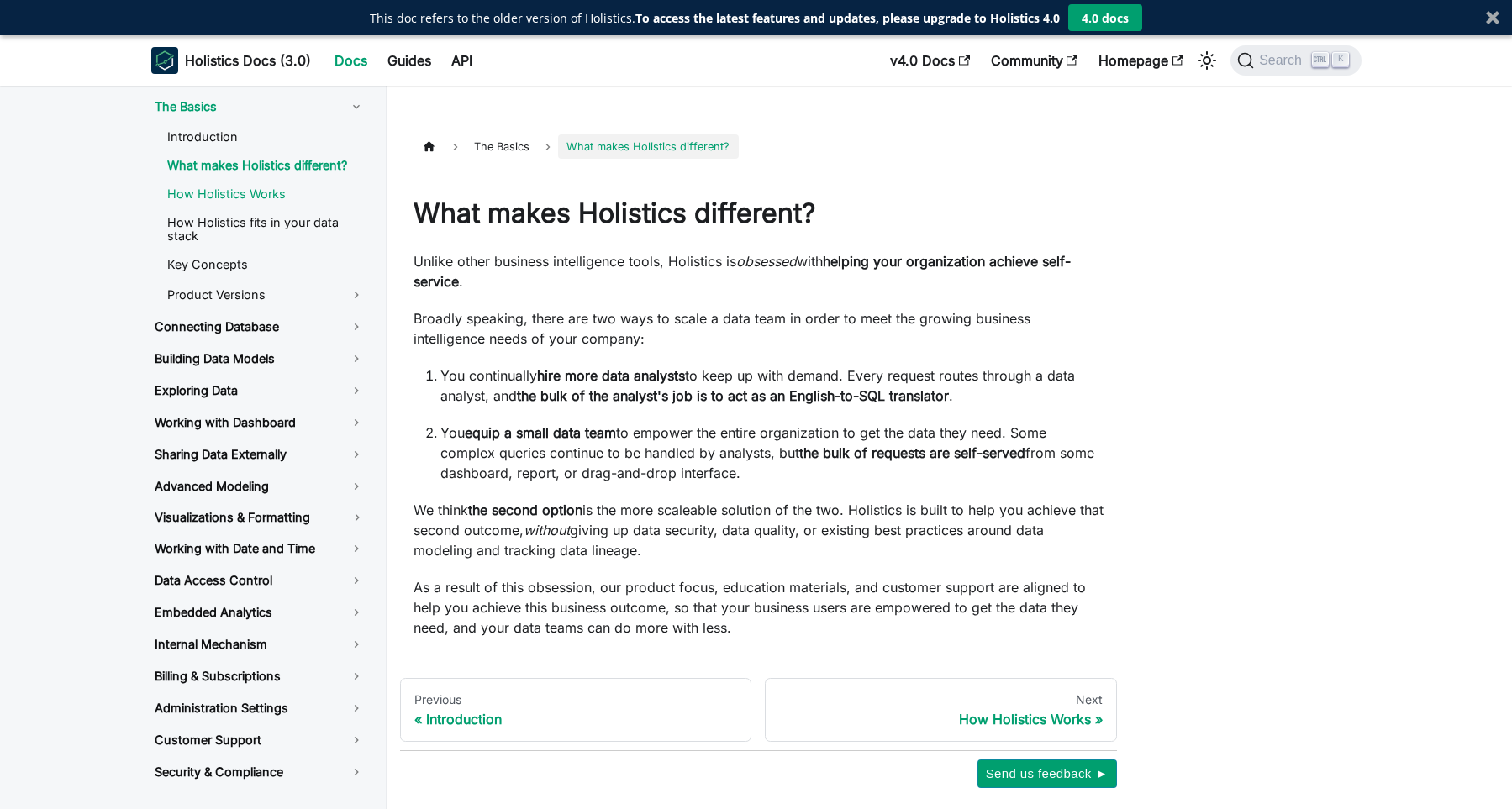
click at [253, 185] on link "How Holistics Works" at bounding box center [266, 194] width 225 height 25
